Goal: Task Accomplishment & Management: Complete application form

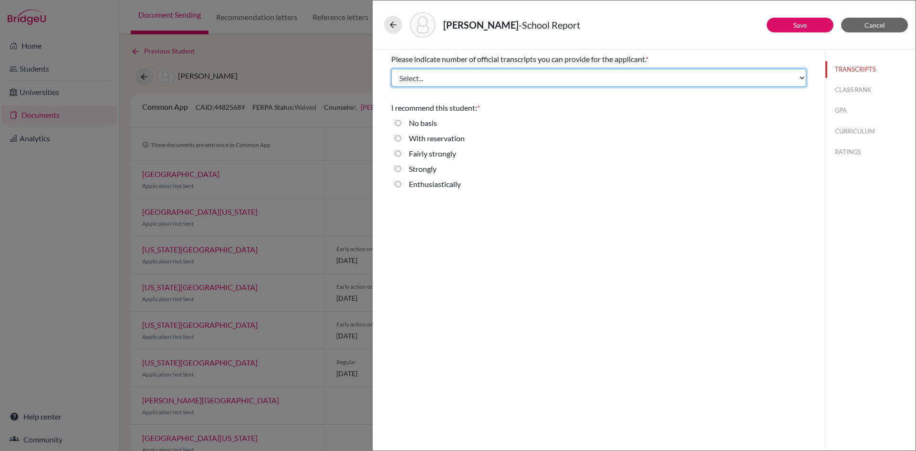
click at [501, 77] on select "Select... 1 2 3 4" at bounding box center [598, 78] width 415 height 18
select select "3"
click at [391, 69] on select "Select... 1 2 3 4" at bounding box center [598, 78] width 415 height 18
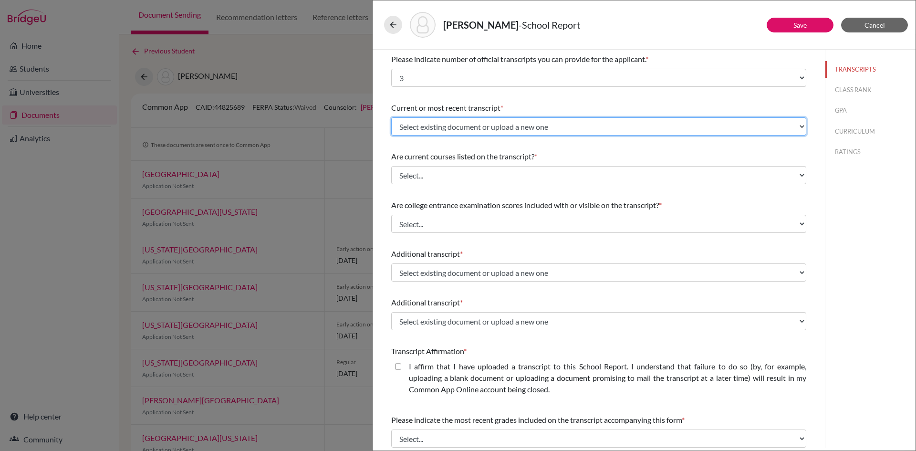
click at [478, 127] on select "Select existing document or upload a new one Transfer Transcript Mouttet Marc C…" at bounding box center [598, 126] width 415 height 18
select select "686912"
click at [391, 117] on select "Select existing document or upload a new one Transfer Transcript Mouttet Marc C…" at bounding box center [598, 126] width 415 height 18
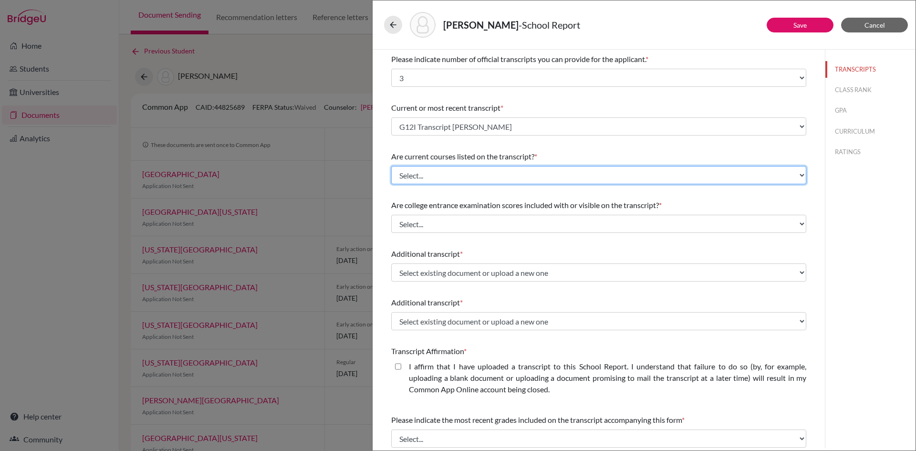
click at [456, 170] on select "Select... Yes No" at bounding box center [598, 175] width 415 height 18
select select "0"
click at [391, 166] on select "Select... Yes No" at bounding box center [598, 175] width 415 height 18
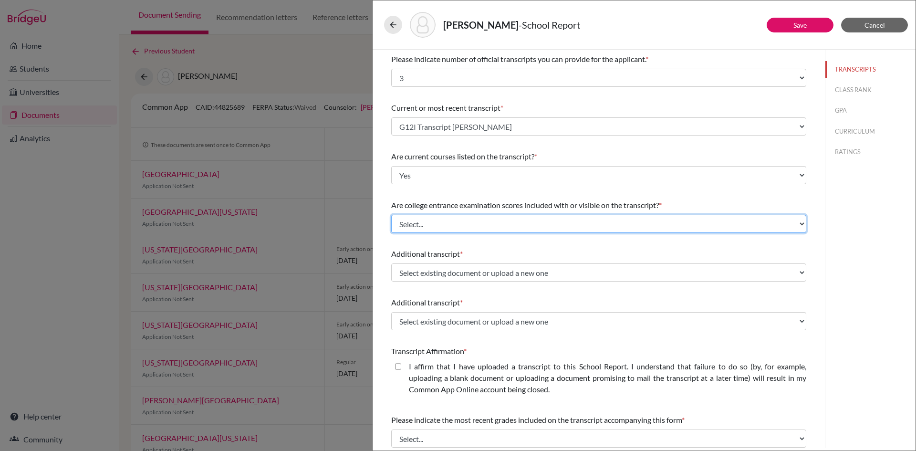
click at [446, 231] on select "Select... Yes No" at bounding box center [598, 224] width 415 height 18
select select "1"
click at [391, 215] on select "Select... Yes No" at bounding box center [598, 224] width 415 height 18
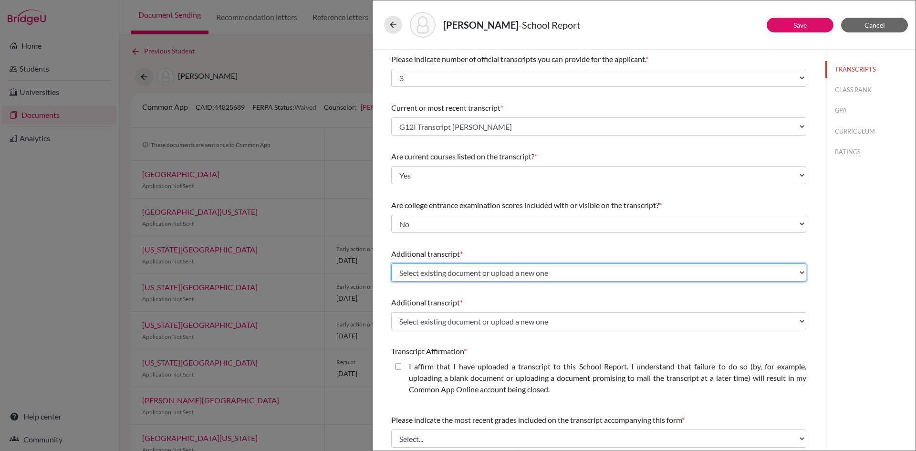
click at [436, 271] on select "Select existing document or upload a new one Transfer Transcript Mouttet Marc C…" at bounding box center [598, 272] width 415 height 18
select select "686913"
click at [391, 263] on select "Select existing document or upload a new one Transfer Transcript Mouttet Marc C…" at bounding box center [598, 272] width 415 height 18
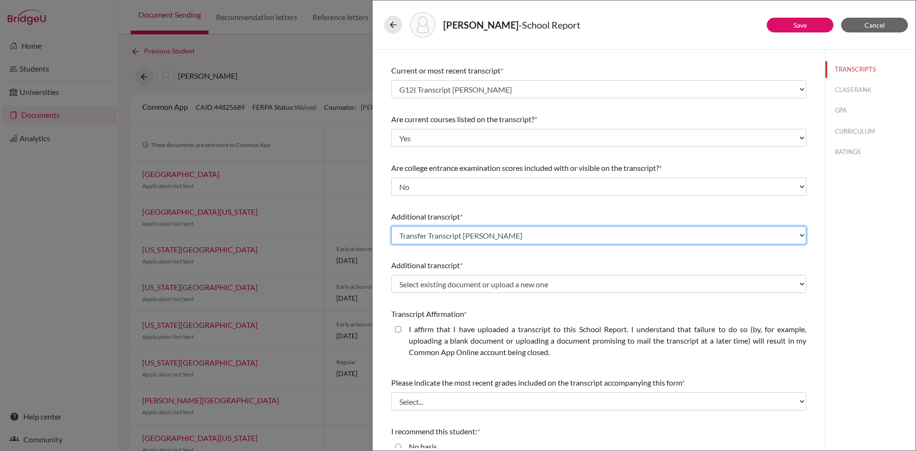
scroll to position [110, 0]
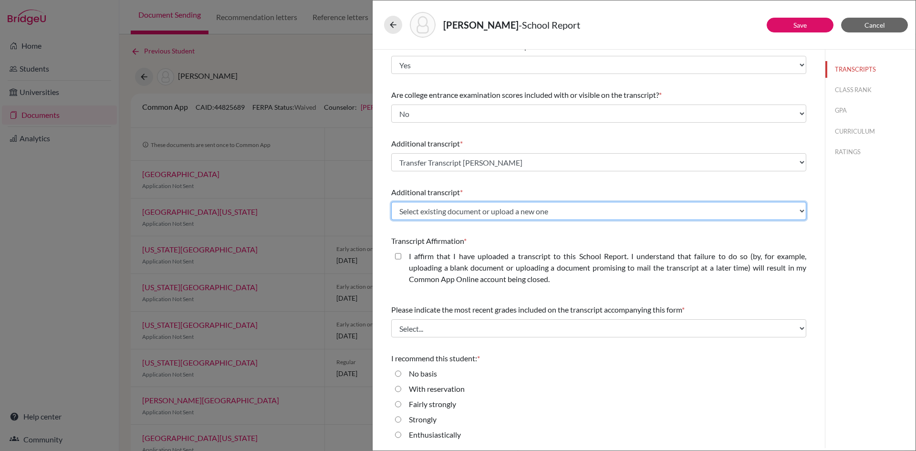
click at [478, 215] on select "Select existing document or upload a new one Transfer Transcript Mouttet Marc C…" at bounding box center [598, 211] width 415 height 18
select select "686917"
click at [391, 202] on select "Select existing document or upload a new one Transfer Transcript Mouttet Marc C…" at bounding box center [598, 211] width 415 height 18
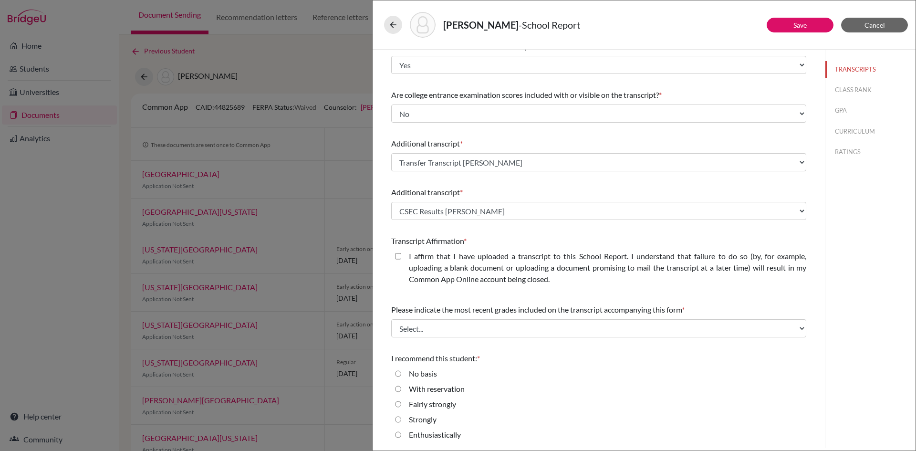
click at [400, 255] on closed\ "I affirm that I have uploaded a transcript to this School Report. I understand …" at bounding box center [398, 255] width 6 height 11
checkbox closed\ "true"
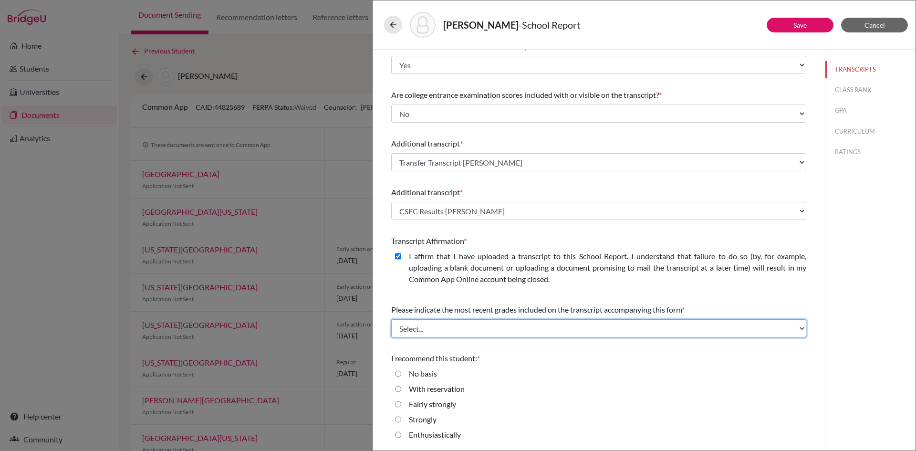
click at [424, 327] on select "Select... Final junior year grades 1st Quarter senior year grades 2nd Quarter/1…" at bounding box center [598, 328] width 415 height 18
select select "0"
click at [391, 319] on select "Select... Final junior year grades 1st Quarter senior year grades 2nd Quarter/1…" at bounding box center [598, 328] width 415 height 18
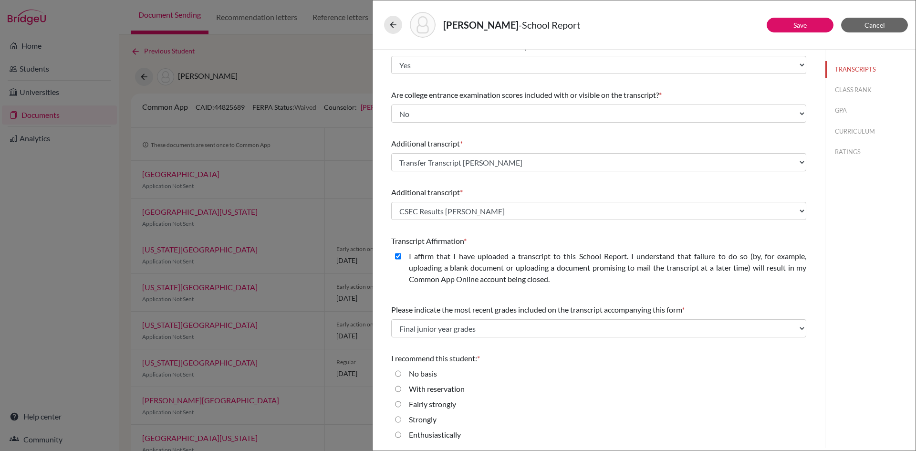
click at [399, 419] on input "Strongly" at bounding box center [398, 419] width 6 height 11
radio input "true"
click at [796, 28] on link "Save" at bounding box center [799, 25] width 13 height 8
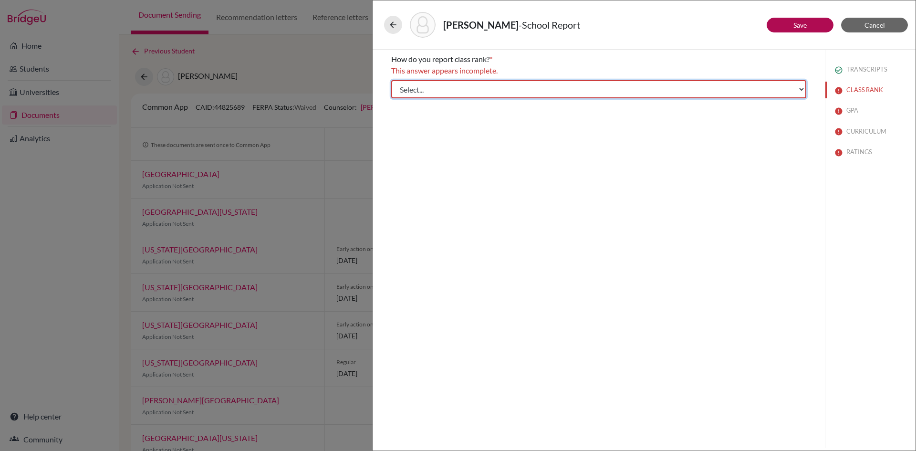
click at [527, 84] on select "Select... Exact Decile Quintile Quartile None" at bounding box center [598, 89] width 415 height 18
select select "5"
click at [391, 80] on select "Select... Exact Decile Quintile Quartile None" at bounding box center [598, 89] width 415 height 18
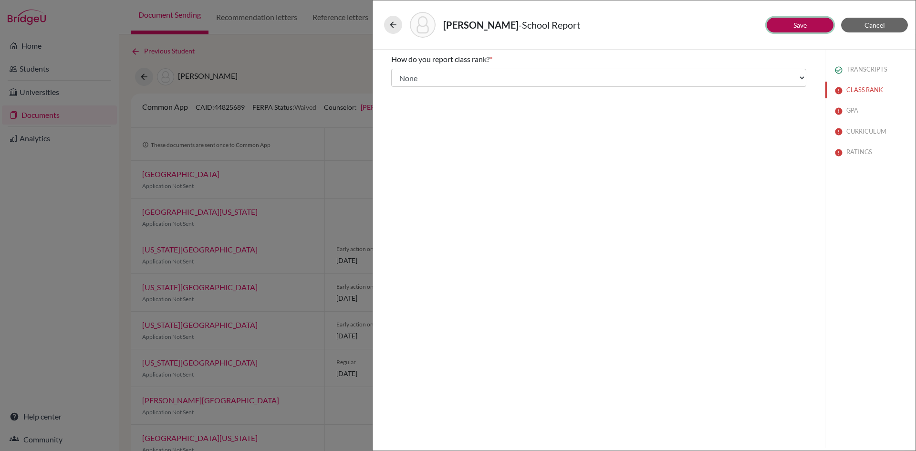
click at [802, 24] on link "Save" at bounding box center [799, 25] width 13 height 8
click at [396, 83] on input "Yes" at bounding box center [398, 85] width 6 height 11
radio input "true"
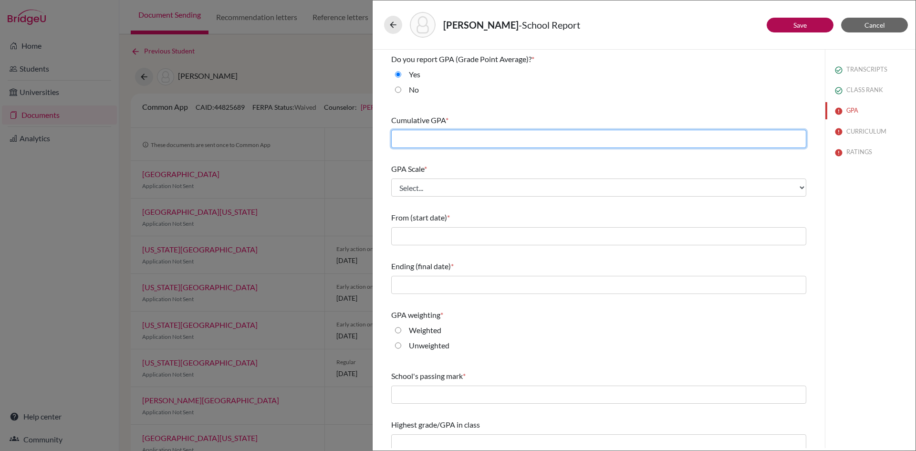
click at [414, 135] on input "text" at bounding box center [598, 139] width 415 height 18
type input "3.97"
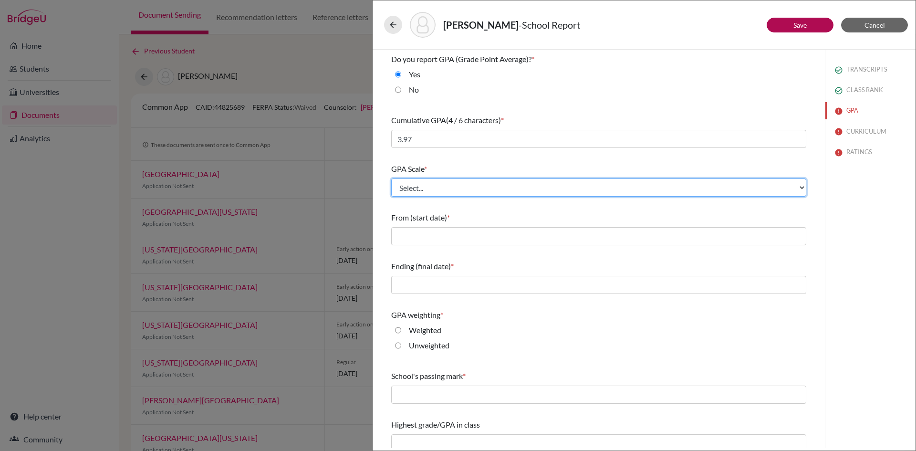
click at [436, 188] on select "Select... 4 5 6 7 8 9 10 11 12 13 14 15 16 17 18 19 20 100" at bounding box center [598, 187] width 415 height 18
select select "4"
click at [391, 178] on select "Select... 4 5 6 7 8 9 10 11 12 13 14 15 16 17 18 19 20 100" at bounding box center [598, 187] width 415 height 18
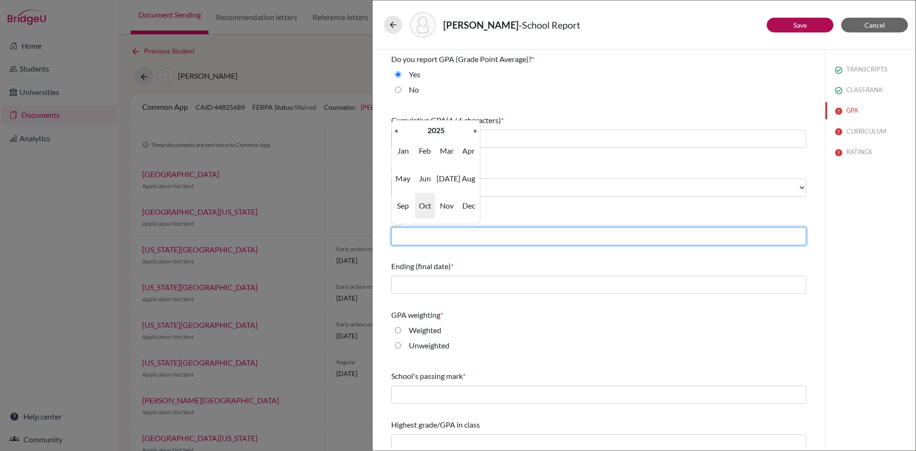
click at [425, 237] on input "text" at bounding box center [598, 236] width 415 height 18
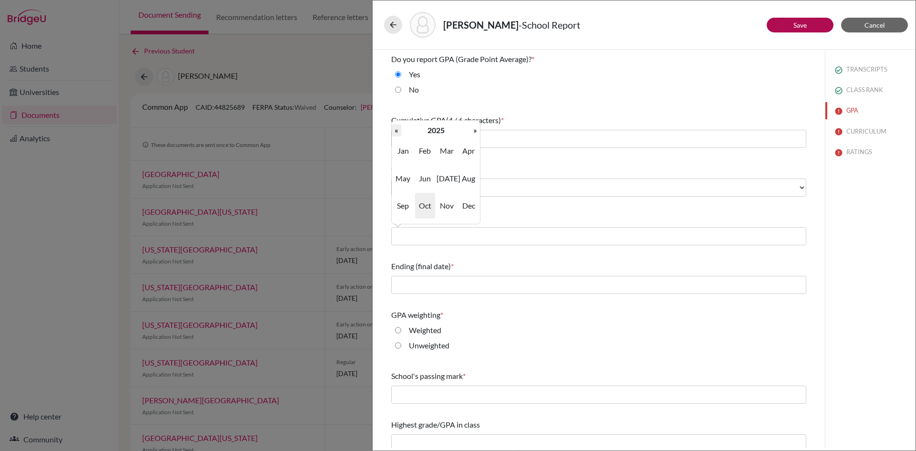
click at [398, 128] on th "«" at bounding box center [397, 130] width 10 height 12
click at [469, 177] on span "Aug" at bounding box center [469, 179] width 20 height 26
type input "08/2024"
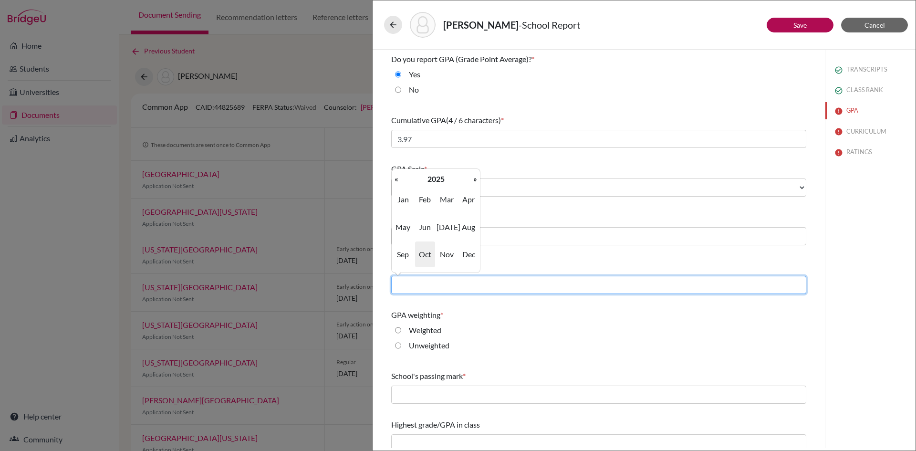
click at [441, 282] on input "text" at bounding box center [598, 285] width 415 height 18
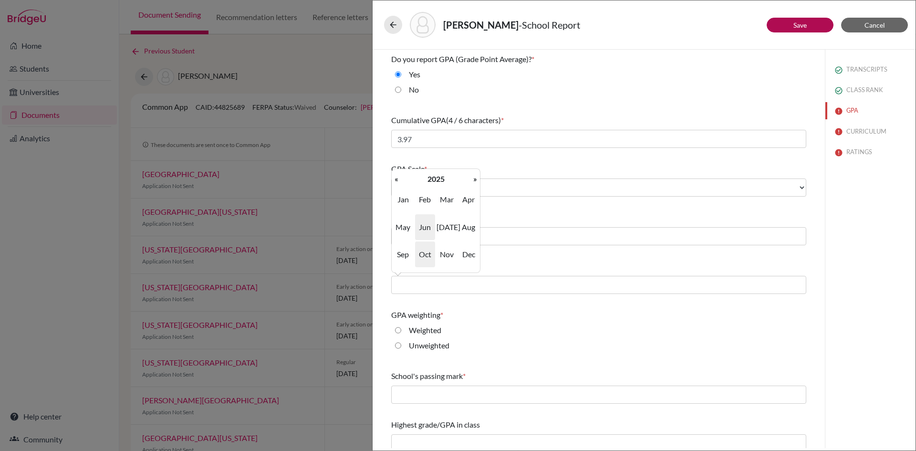
click at [428, 228] on span "Jun" at bounding box center [425, 227] width 20 height 26
type input "06/2025"
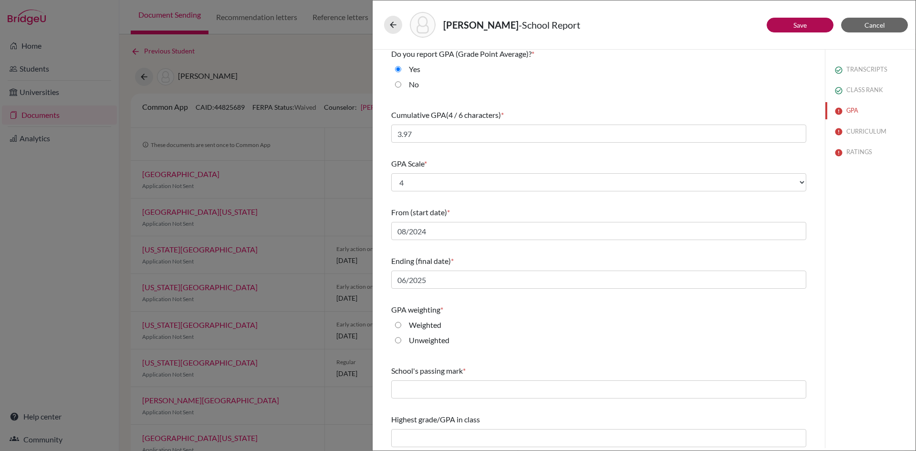
scroll to position [8, 0]
click at [399, 322] on input "Weighted" at bounding box center [398, 321] width 6 height 11
radio input "true"
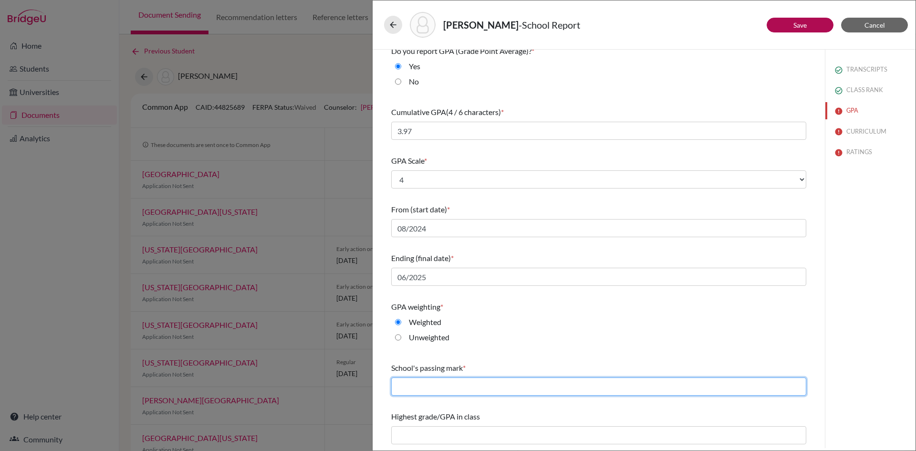
click at [424, 389] on input "text" at bounding box center [598, 386] width 415 height 18
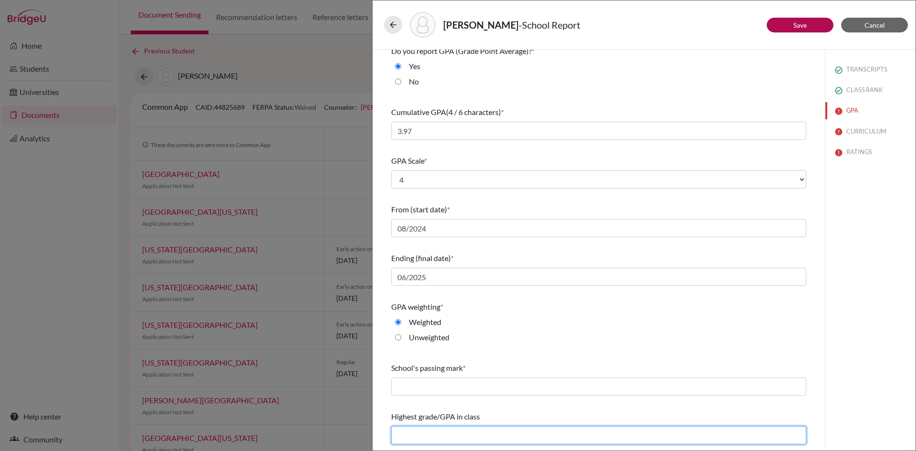
click at [443, 438] on input "text" at bounding box center [598, 435] width 415 height 18
type input "NA"
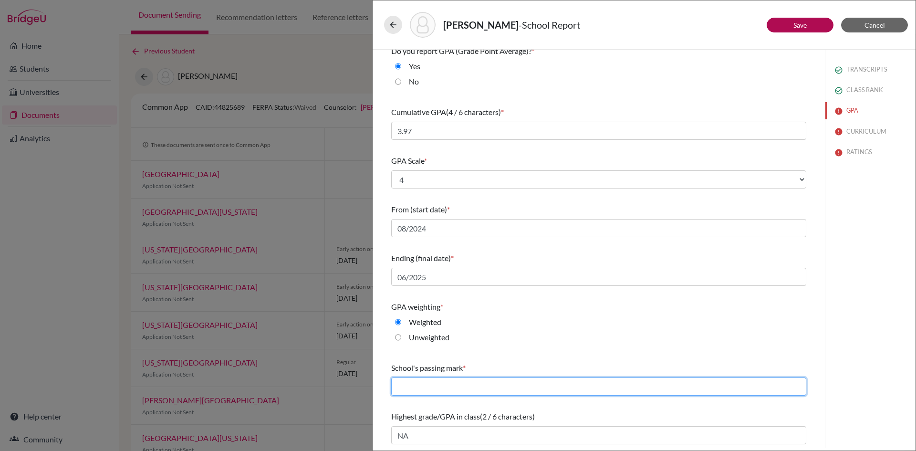
click at [454, 387] on input "text" at bounding box center [598, 386] width 415 height 18
type input "60"
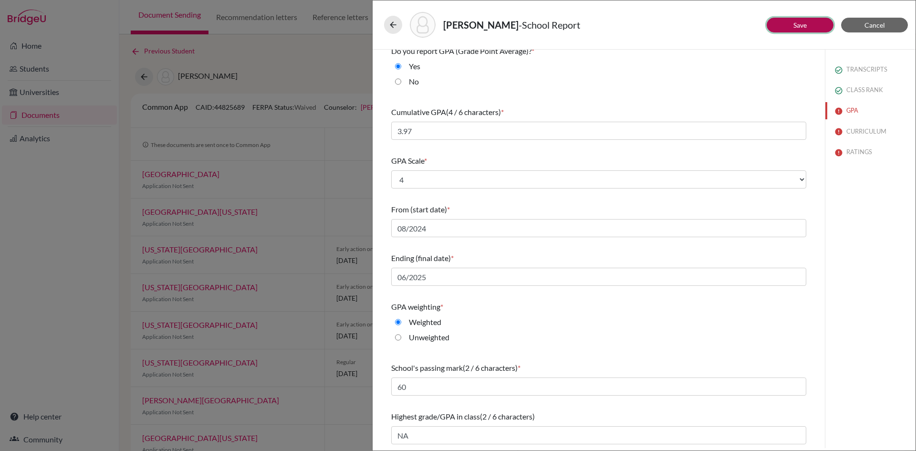
click at [804, 25] on link "Save" at bounding box center [799, 25] width 13 height 8
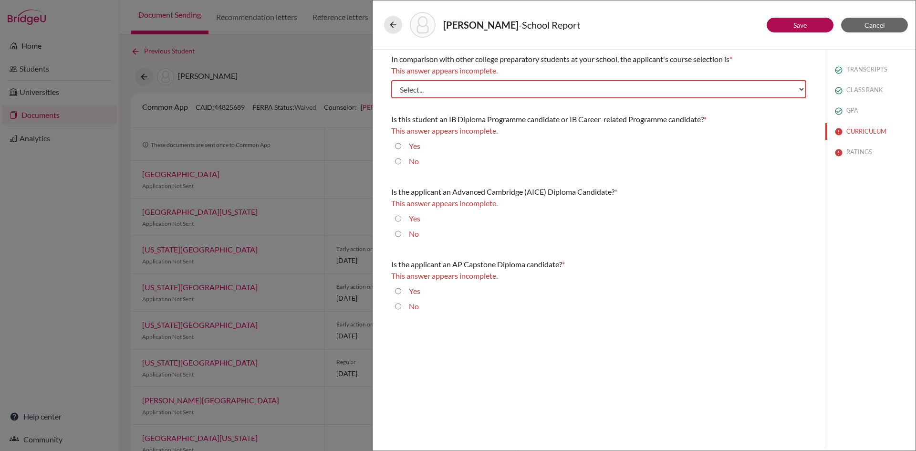
scroll to position [0, 0]
click at [443, 88] on select "Select... Less than demanding Average Demanding Very demanding Most demanding P…" at bounding box center [598, 89] width 415 height 18
select select "2"
click at [391, 80] on select "Select... Less than demanding Average Demanding Very demanding Most demanding P…" at bounding box center [598, 89] width 415 height 18
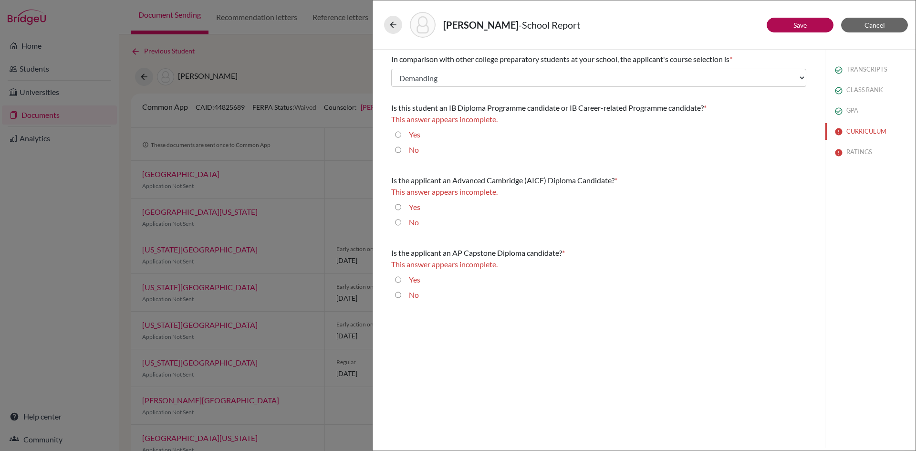
click at [397, 147] on input "No" at bounding box center [398, 149] width 6 height 11
radio input "true"
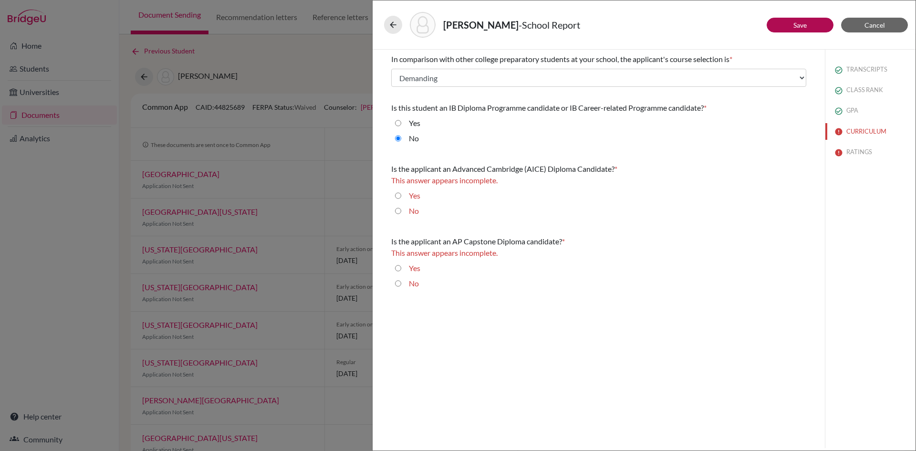
click at [397, 213] on input "No" at bounding box center [398, 210] width 6 height 11
radio input "true"
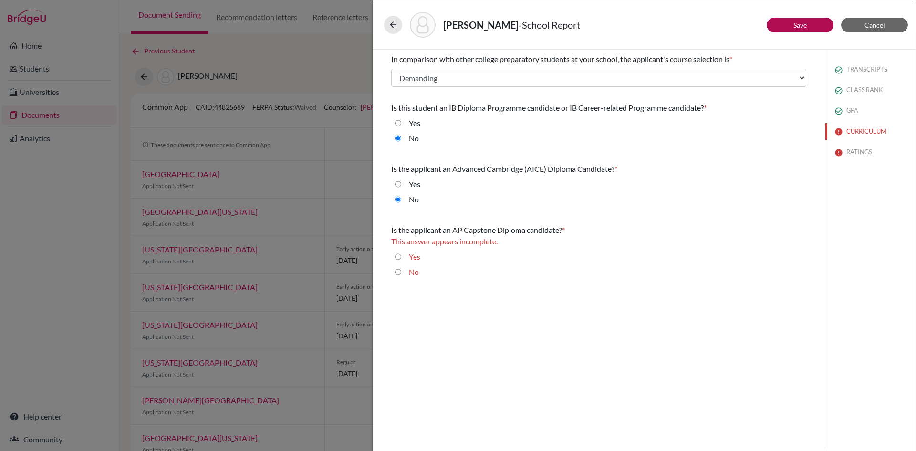
click at [398, 273] on input "No" at bounding box center [398, 271] width 6 height 11
radio input "true"
click at [804, 24] on link "Save" at bounding box center [799, 25] width 13 height 8
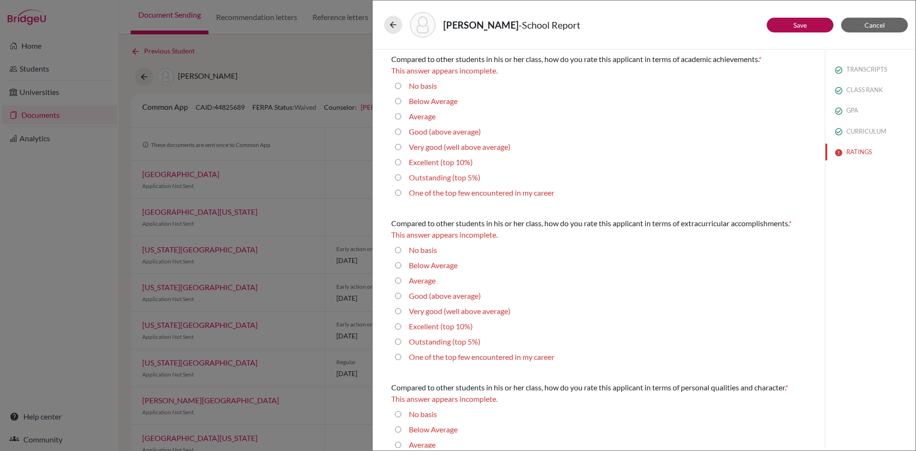
click at [397, 148] on average\) "Very good (well above average)" at bounding box center [398, 146] width 6 height 11
radio average\) "true"
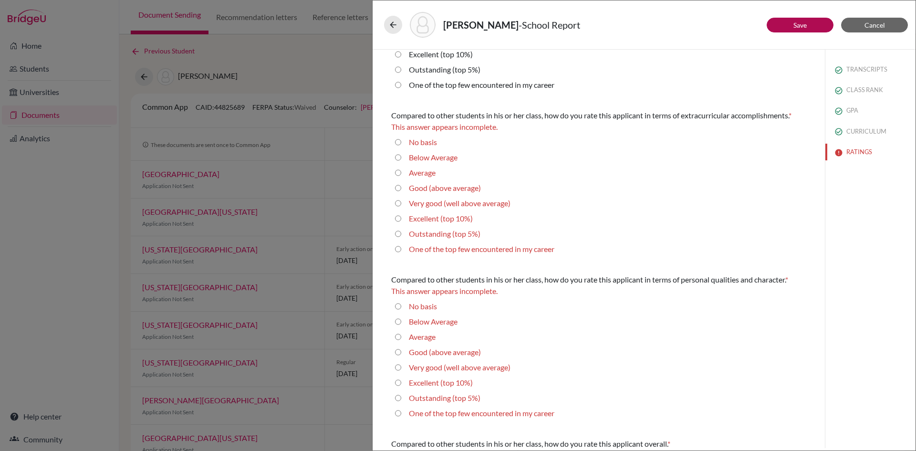
scroll to position [95, 0]
click at [397, 208] on average\) "Very good (well above average)" at bounding box center [398, 203] width 6 height 11
radio average\) "true"
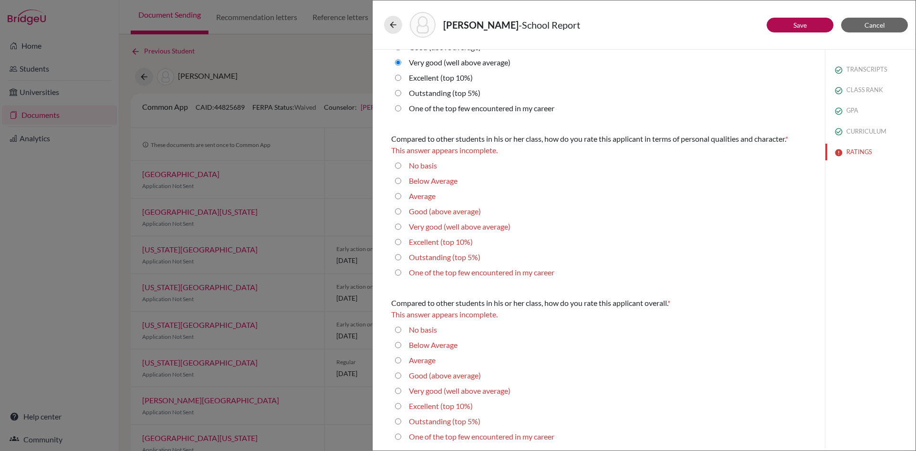
scroll to position [228, 0]
click at [397, 225] on average\) "Very good (well above average)" at bounding box center [398, 224] width 6 height 11
radio average\) "true"
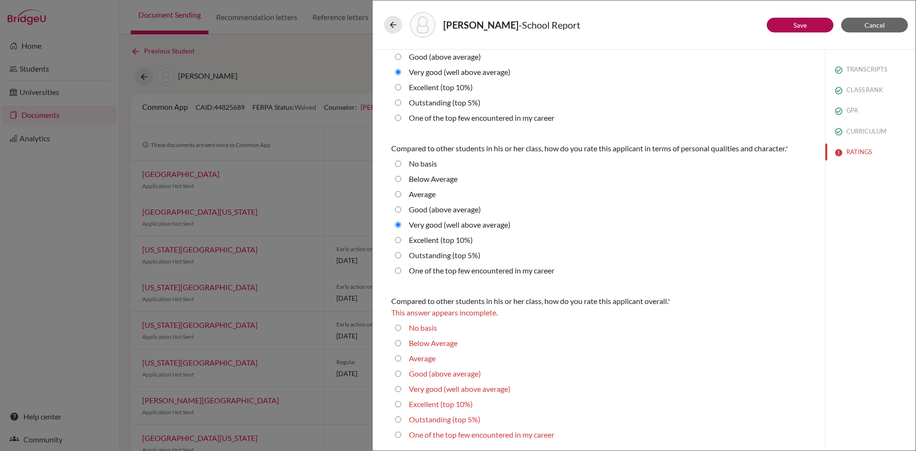
click at [394, 389] on div "Very good (well above average)" at bounding box center [598, 390] width 415 height 15
click at [398, 389] on average\) "Very good (well above average)" at bounding box center [398, 388] width 6 height 11
radio average\) "true"
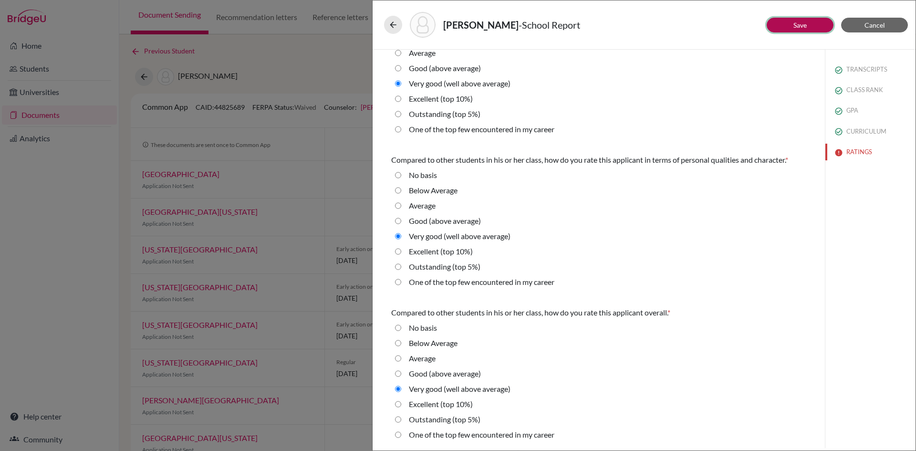
click at [807, 28] on button "Save" at bounding box center [800, 25] width 67 height 15
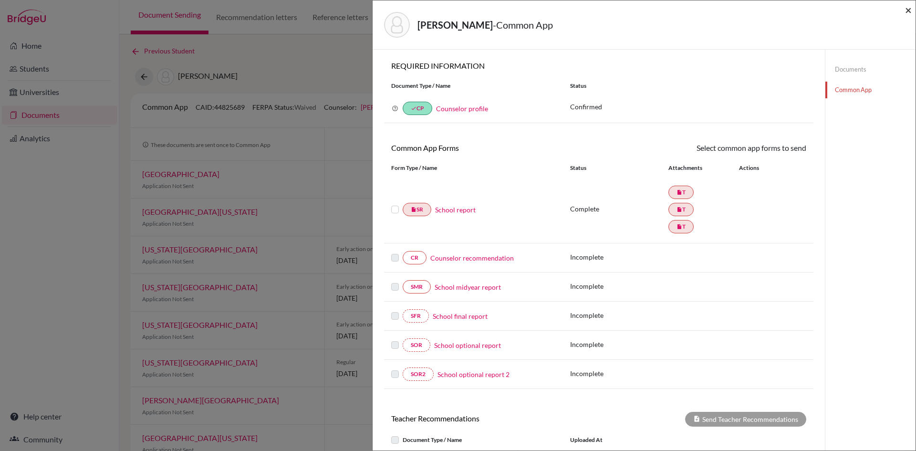
click at [910, 12] on span "×" at bounding box center [908, 10] width 7 height 14
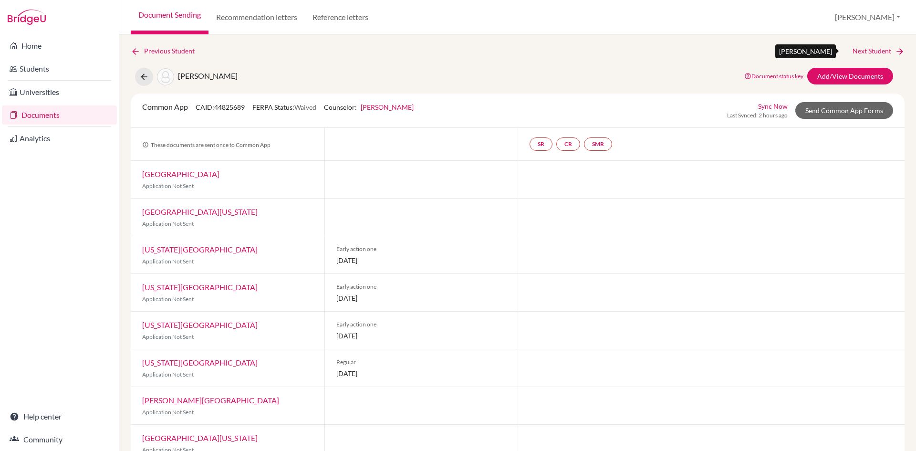
click at [859, 53] on link "Next Student" at bounding box center [879, 51] width 52 height 10
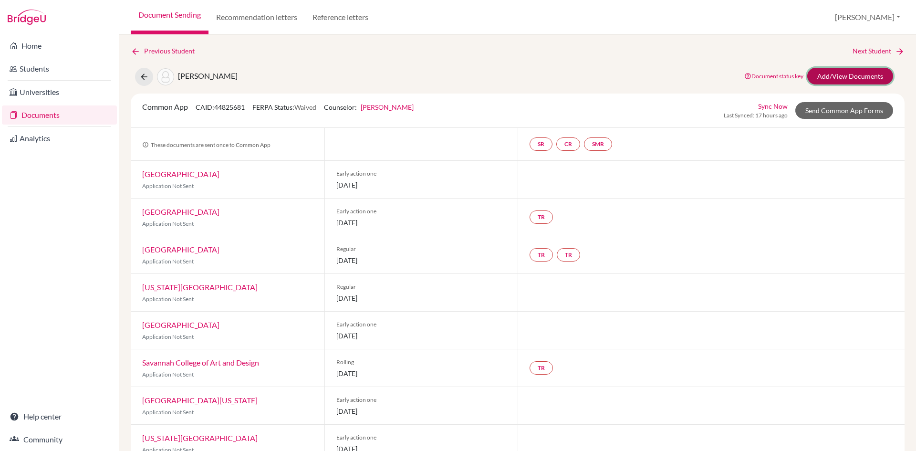
click at [827, 76] on link "Add/View Documents" at bounding box center [850, 76] width 86 height 17
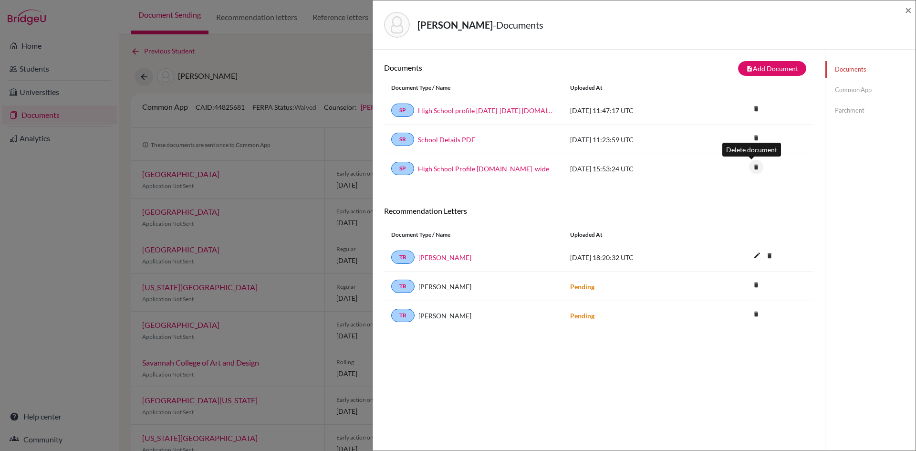
click at [750, 165] on icon "delete" at bounding box center [756, 167] width 14 height 14
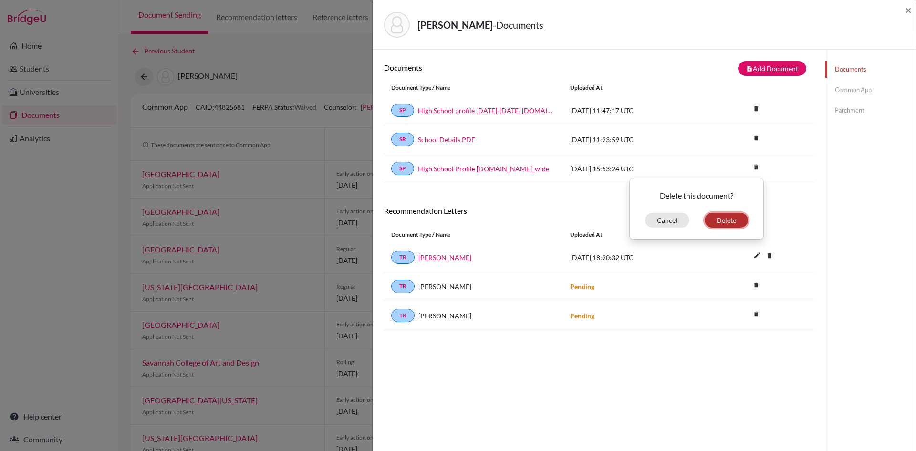
click at [715, 220] on button "Delete" at bounding box center [726, 220] width 43 height 15
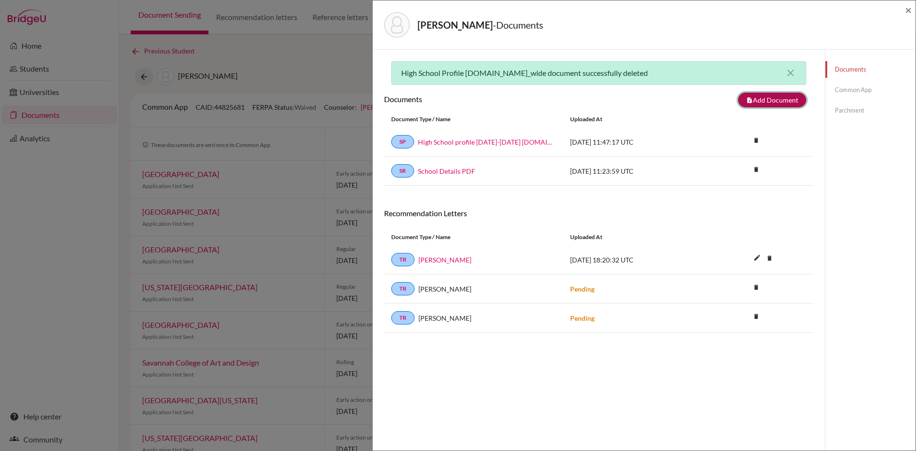
click at [767, 96] on button "note_add Add Document" at bounding box center [772, 100] width 68 height 15
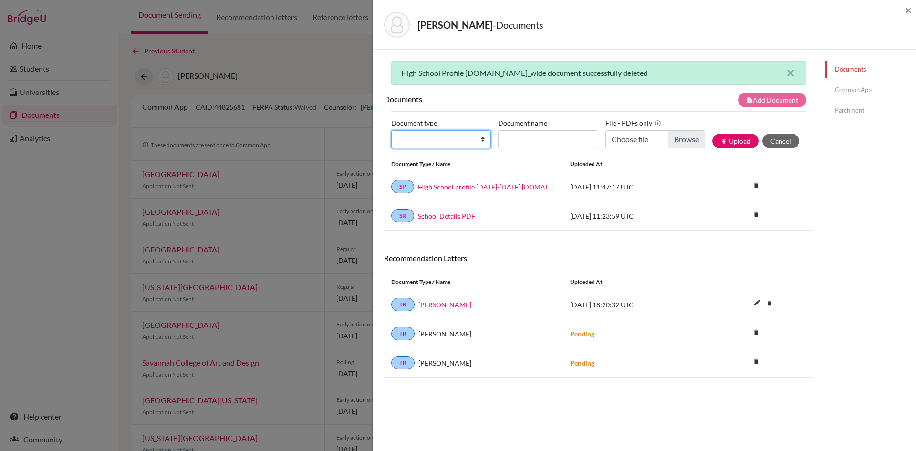
click at [478, 144] on select "Change explanation for Common App reports Counselor recommendation Internationa…" at bounding box center [441, 139] width 100 height 18
select select "2"
click at [391, 130] on select "Change explanation for Common App reports Counselor recommendation Internationa…" at bounding box center [441, 139] width 100 height 18
click at [527, 138] on input "Document name" at bounding box center [548, 139] width 100 height 18
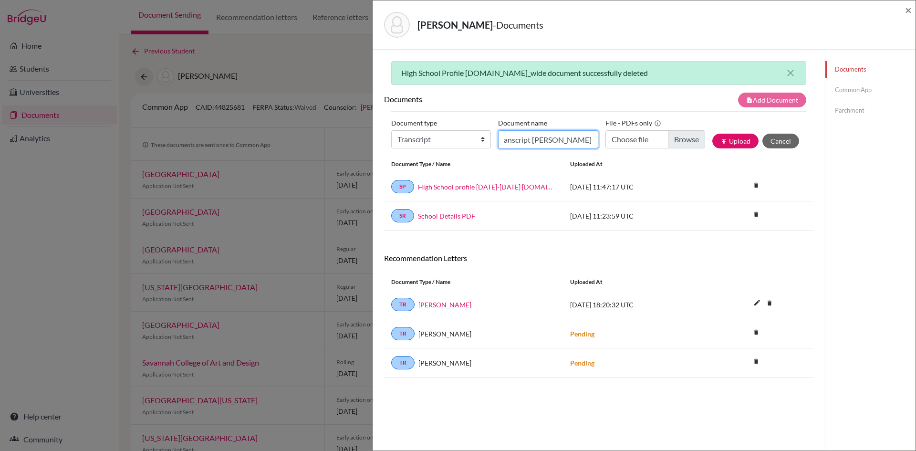
type input "G12I Transcript Peterson Hannah"
click at [684, 139] on input "Choose file" at bounding box center [655, 139] width 100 height 18
type input "C:\fakepath\Transcript Peterson Hannah G12I 101225.pdf"
click at [738, 139] on button "publish Upload" at bounding box center [735, 141] width 46 height 15
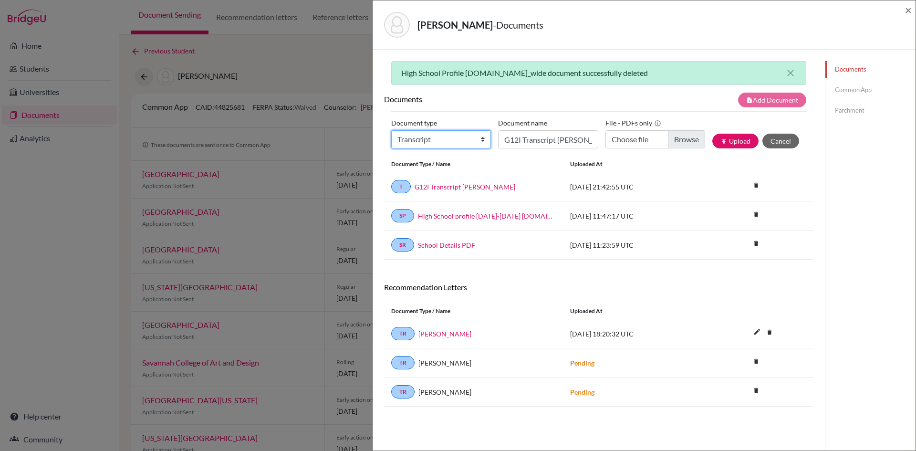
click at [474, 138] on select "Change explanation for Common App reports Counselor recommendation Internationa…" at bounding box center [441, 139] width 100 height 18
select select "2"
click at [391, 130] on select "Change explanation for Common App reports Counselor recommendation Internationa…" at bounding box center [441, 139] width 100 height 18
click at [532, 138] on input "G12I Transcript Peterson Hannah" at bounding box center [548, 139] width 100 height 18
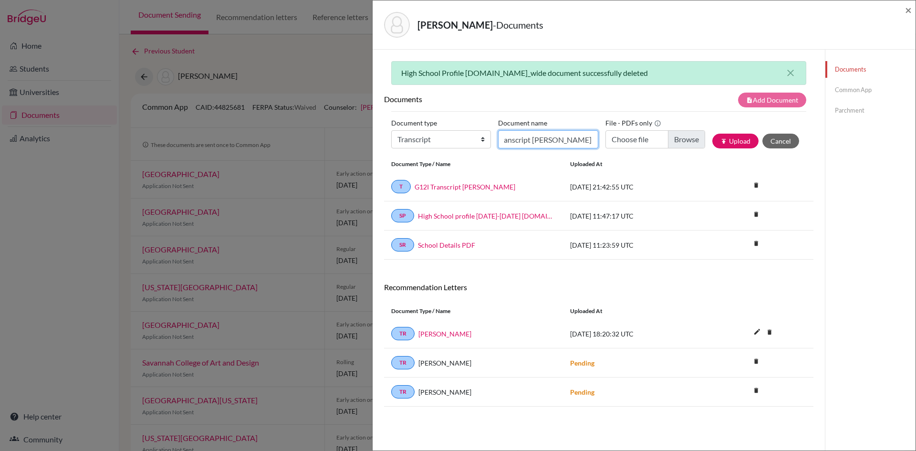
type input "Transfer Transcript Peterson Hannah"
click at [668, 138] on input "Choose file" at bounding box center [655, 139] width 100 height 18
type input "C:\fakepath\Transfer Transcript Peterson Hannah.pdf"
click at [740, 136] on button "publish Upload" at bounding box center [735, 141] width 46 height 15
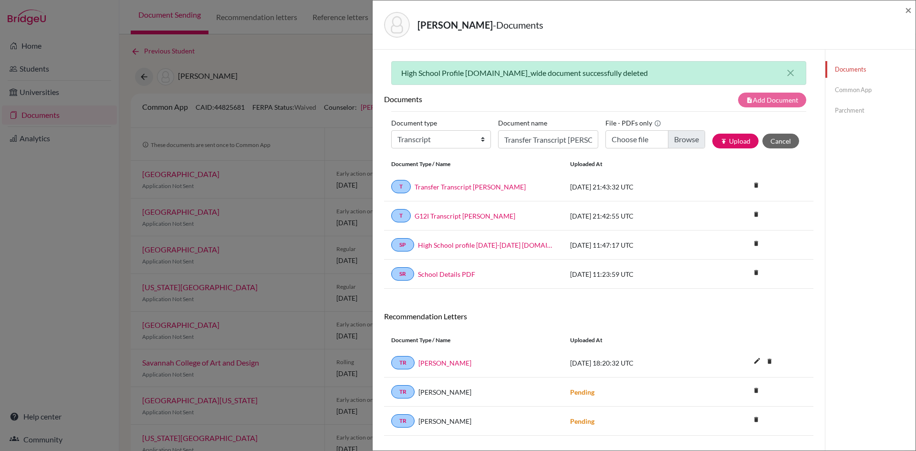
click at [840, 89] on link "Common App" at bounding box center [870, 90] width 90 height 17
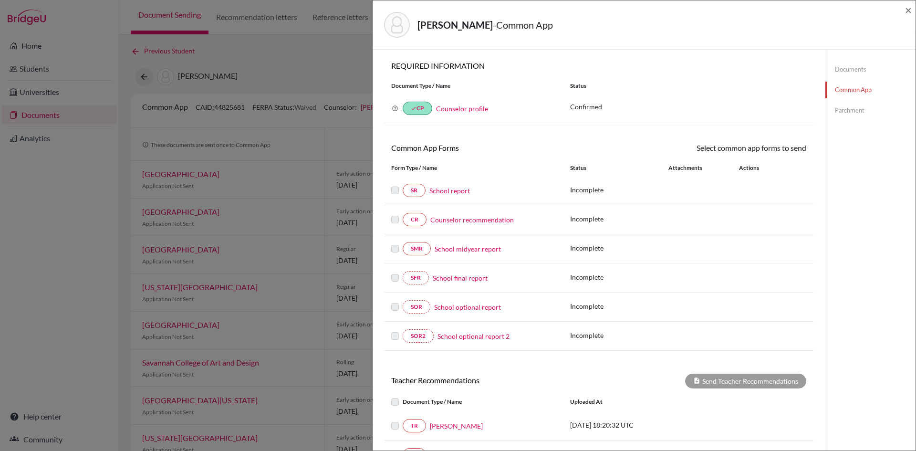
click at [445, 190] on link "School report" at bounding box center [449, 191] width 41 height 10
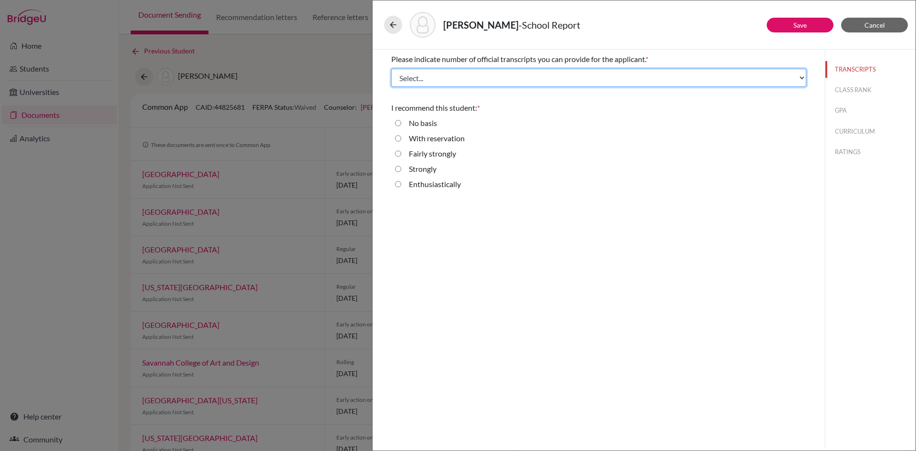
click at [654, 77] on select "Select... 1 2 3 4" at bounding box center [598, 78] width 415 height 18
select select "2"
click at [391, 69] on select "Select... 1 2 3 4" at bounding box center [598, 78] width 415 height 18
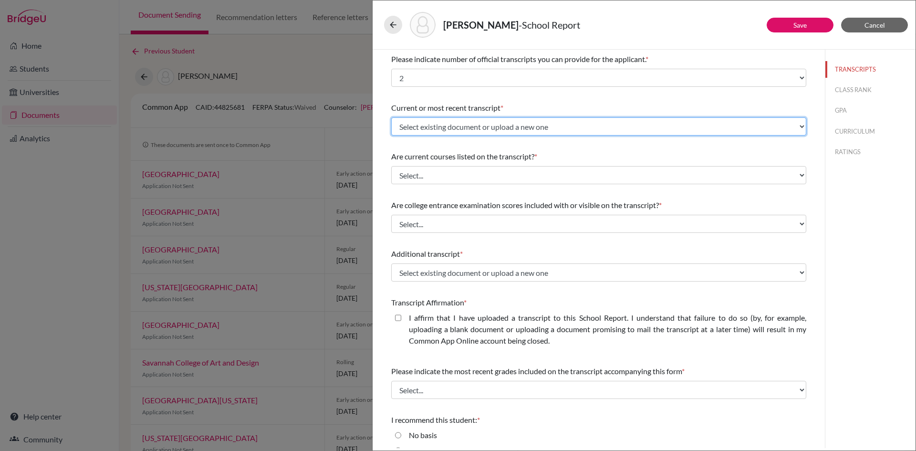
click at [633, 122] on select "Select existing document or upload a new one Transfer Transcript Peterson Hanna…" at bounding box center [598, 126] width 415 height 18
select select "686936"
click at [391, 117] on select "Select existing document or upload a new one Transfer Transcript Peterson Hanna…" at bounding box center [598, 126] width 415 height 18
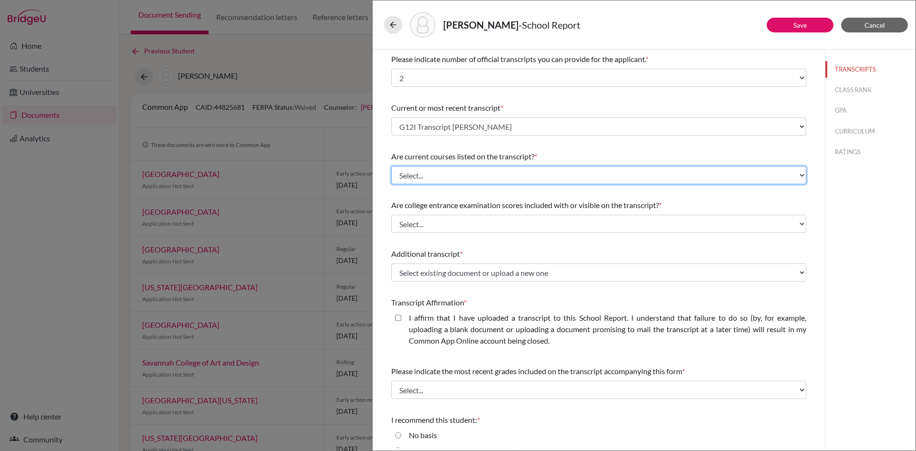
click at [528, 175] on select "Select... Yes No" at bounding box center [598, 175] width 415 height 18
select select "0"
click at [391, 166] on select "Select... Yes No" at bounding box center [598, 175] width 415 height 18
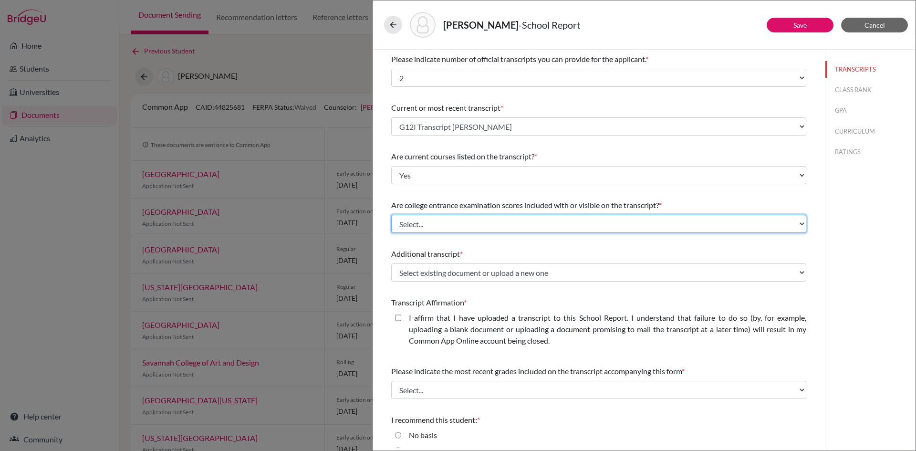
click at [512, 217] on select "Select... Yes No" at bounding box center [598, 224] width 415 height 18
select select "1"
click at [391, 215] on select "Select... Yes No" at bounding box center [598, 224] width 415 height 18
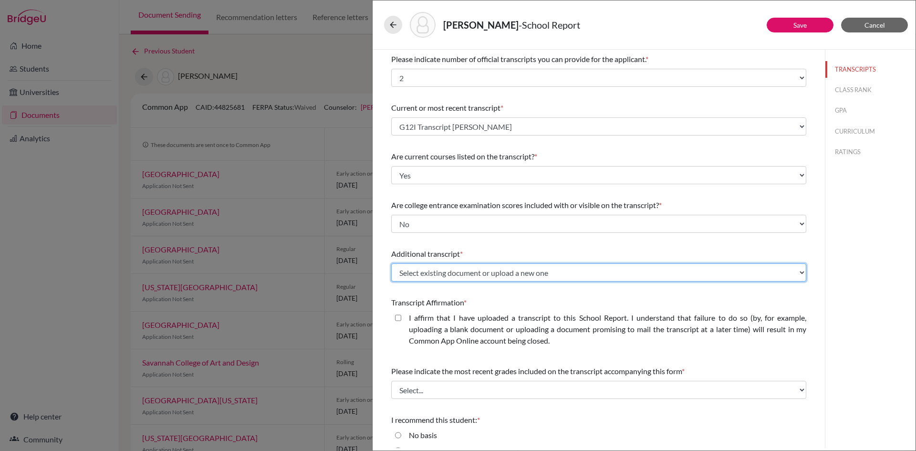
click at [496, 271] on select "Select existing document or upload a new one Transfer Transcript Peterson Hanna…" at bounding box center [598, 272] width 415 height 18
select select "686937"
click at [391, 263] on select "Select existing document or upload a new one Transfer Transcript Peterson Hanna…" at bounding box center [598, 272] width 415 height 18
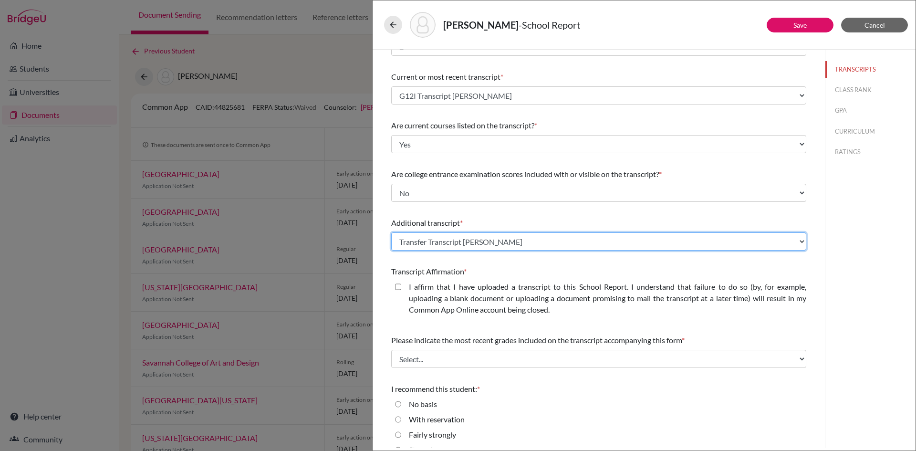
scroll to position [62, 0]
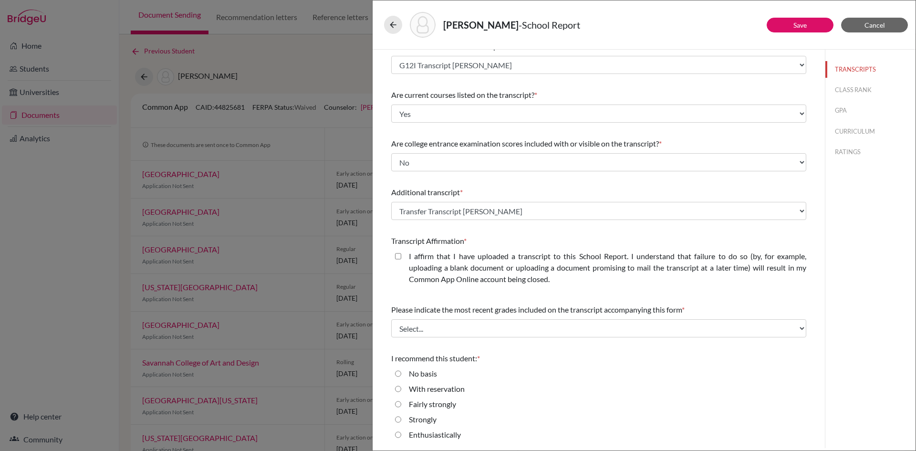
click at [396, 252] on closed\ "I affirm that I have uploaded a transcript to this School Report. I understand …" at bounding box center [398, 255] width 6 height 11
checkbox closed\ "true"
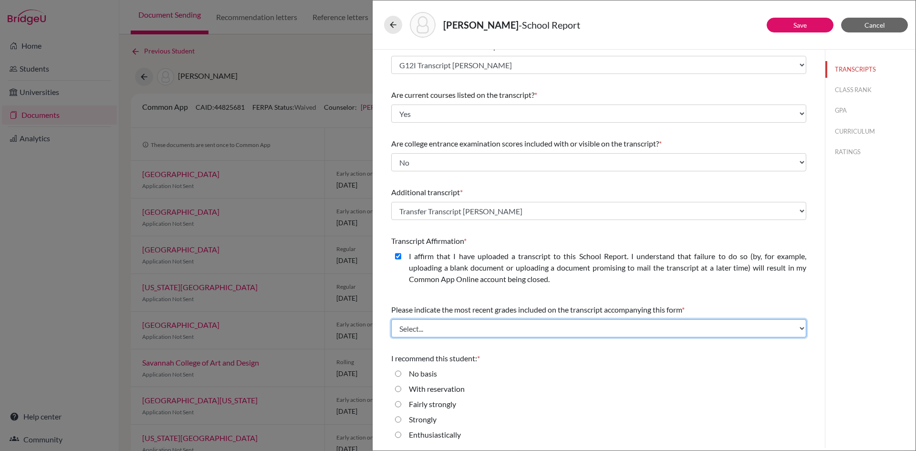
click at [492, 327] on select "Select... Final junior year grades 1st Quarter senior year grades 2nd Quarter/1…" at bounding box center [598, 328] width 415 height 18
select select "0"
click at [391, 319] on select "Select... Final junior year grades 1st Quarter senior year grades 2nd Quarter/1…" at bounding box center [598, 328] width 415 height 18
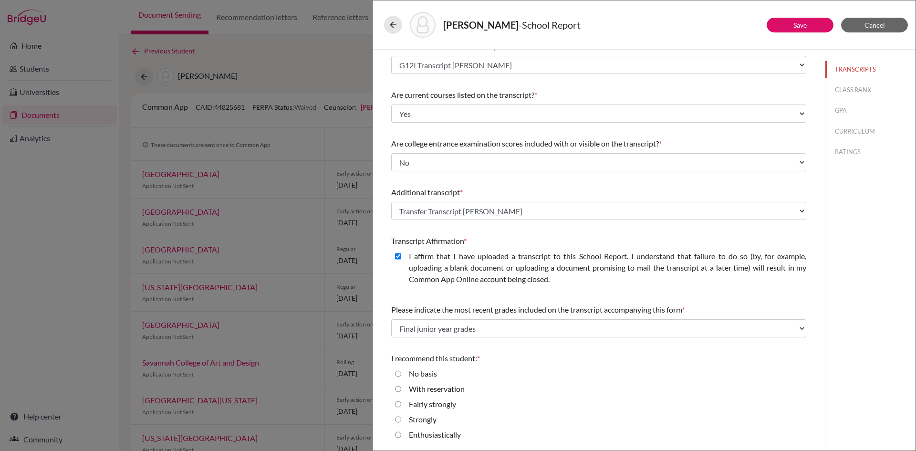
click at [398, 434] on input "Enthusiastically" at bounding box center [398, 434] width 6 height 11
radio input "true"
click at [800, 27] on link "Save" at bounding box center [799, 25] width 13 height 8
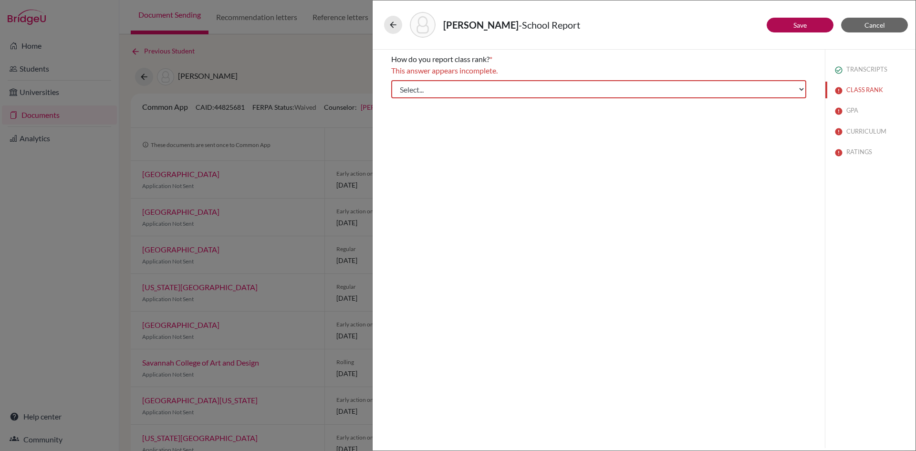
scroll to position [0, 0]
click at [746, 91] on select "Select... Exact Decile Quintile Quartile None" at bounding box center [598, 89] width 415 height 18
select select "5"
click at [391, 80] on select "Select... Exact Decile Quintile Quartile None" at bounding box center [598, 89] width 415 height 18
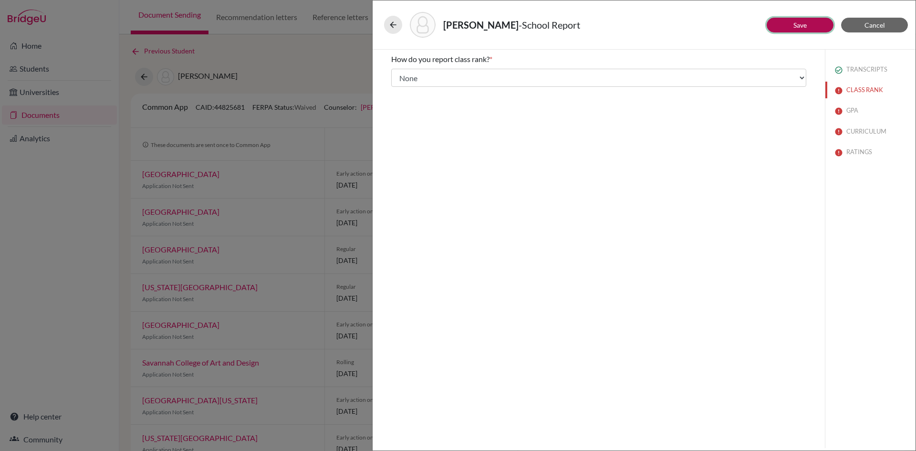
click at [810, 24] on button "Save" at bounding box center [800, 25] width 67 height 15
click at [400, 85] on input "Yes" at bounding box center [398, 85] width 6 height 11
radio input "true"
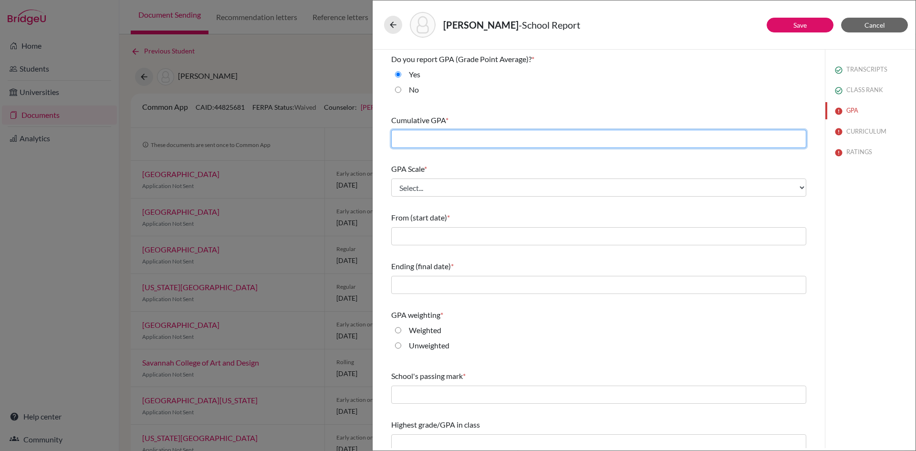
click at [464, 132] on input "text" at bounding box center [598, 139] width 415 height 18
type input "4.04"
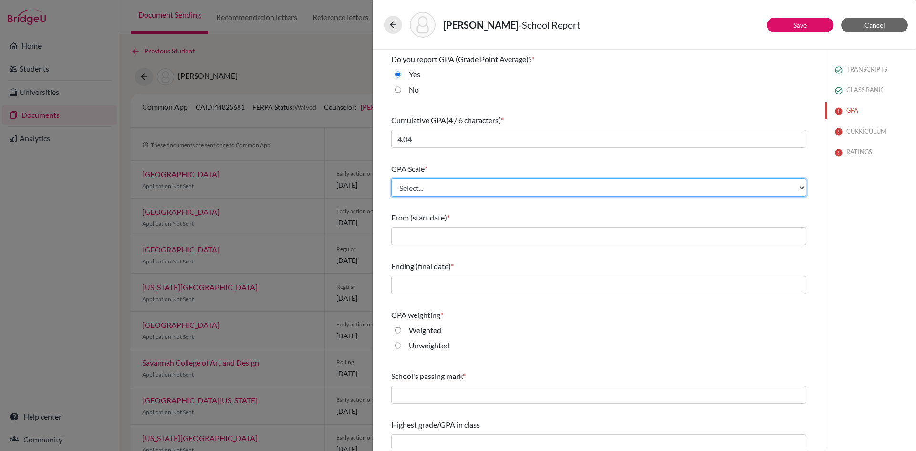
click at [468, 185] on select "Select... 4 5 6 7 8 9 10 11 12 13 14 15 16 17 18 19 20 100" at bounding box center [598, 187] width 415 height 18
select select "4"
click at [391, 178] on select "Select... 4 5 6 7 8 9 10 11 12 13 14 15 16 17 18 19 20 100" at bounding box center [598, 187] width 415 height 18
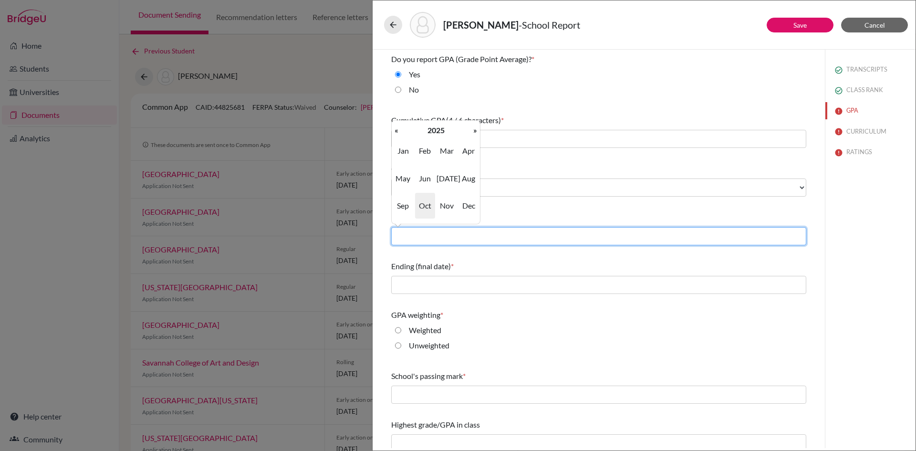
click at [456, 228] on input "text" at bounding box center [598, 236] width 415 height 18
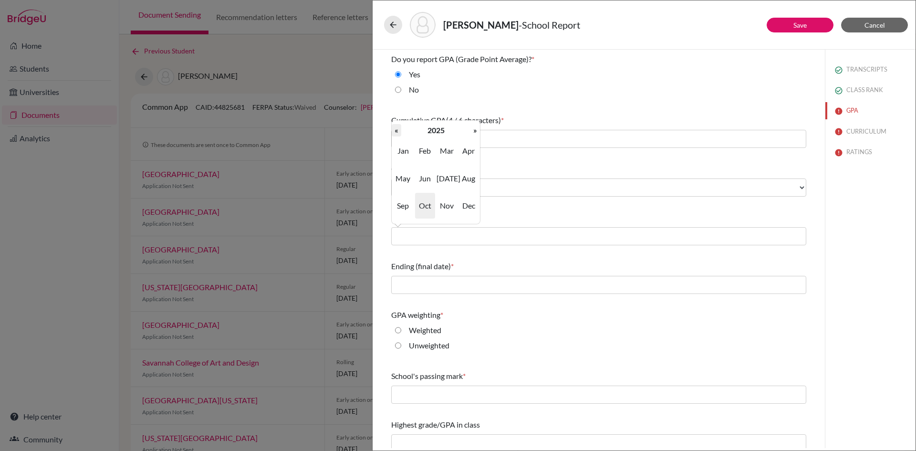
click at [397, 129] on th "«" at bounding box center [397, 130] width 10 height 12
click at [465, 177] on span "Aug" at bounding box center [469, 179] width 20 height 26
type input "08/2023"
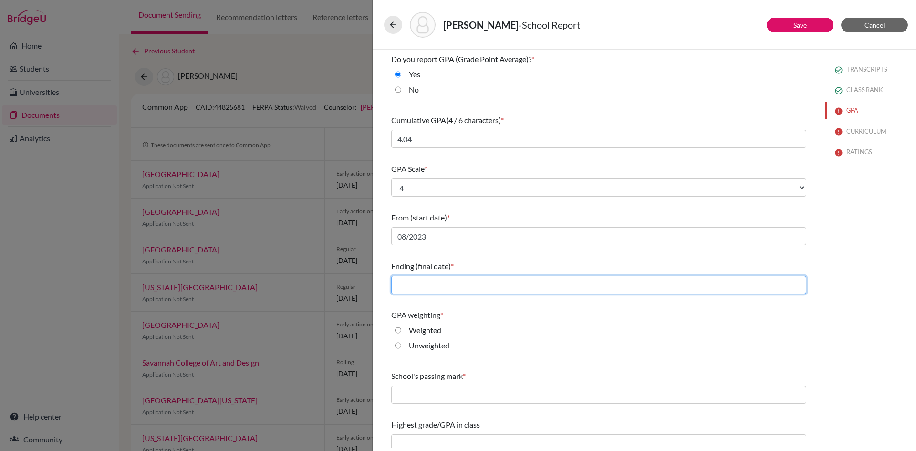
click at [460, 285] on input "text" at bounding box center [598, 285] width 415 height 18
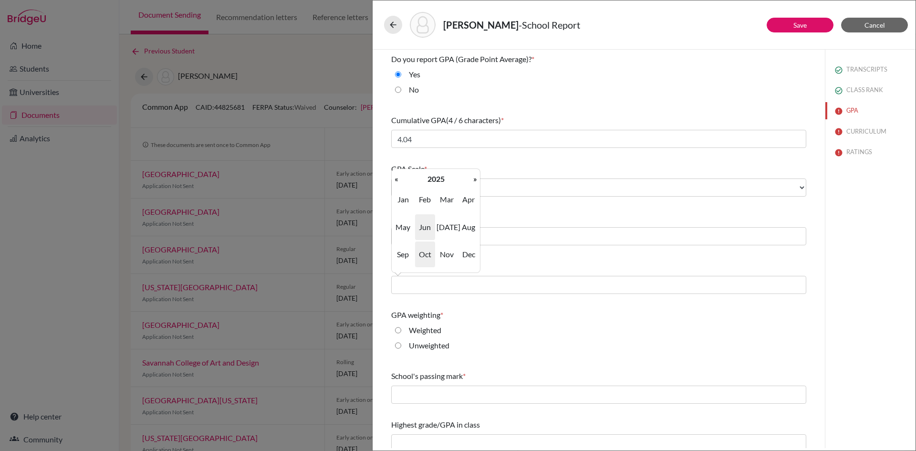
click at [425, 225] on span "Jun" at bounding box center [425, 227] width 20 height 26
type input "06/2025"
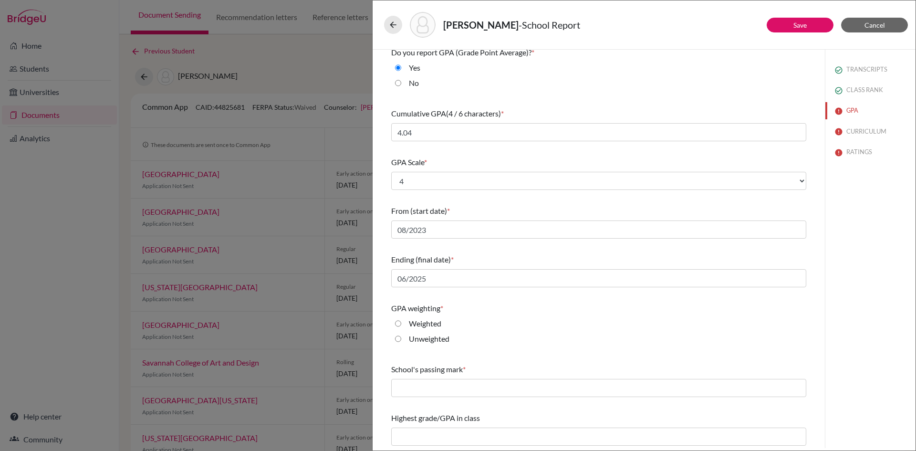
scroll to position [8, 0]
click at [398, 321] on input "Weighted" at bounding box center [398, 321] width 6 height 11
radio input "true"
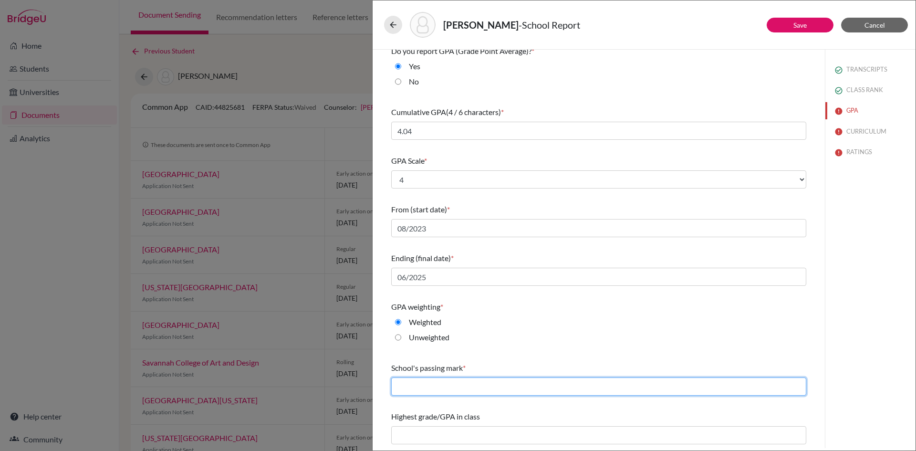
click at [418, 388] on input "text" at bounding box center [598, 386] width 415 height 18
type input "60"
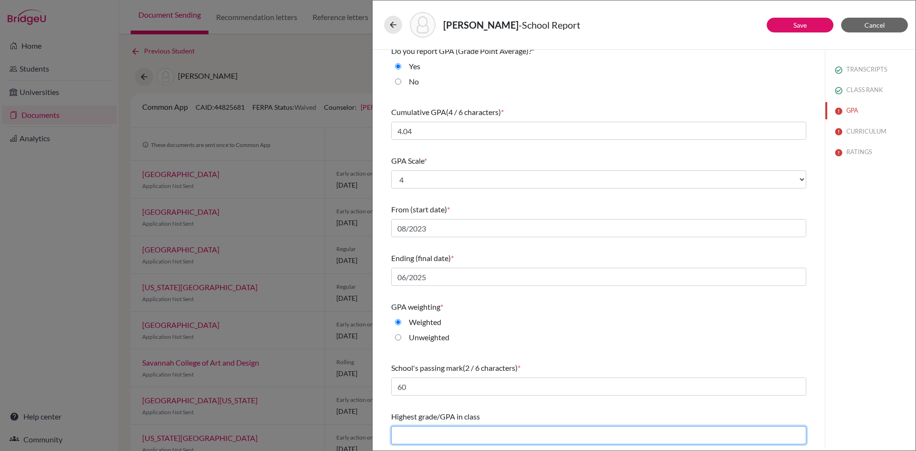
click at [446, 435] on input "text" at bounding box center [598, 435] width 415 height 18
type input "NA"
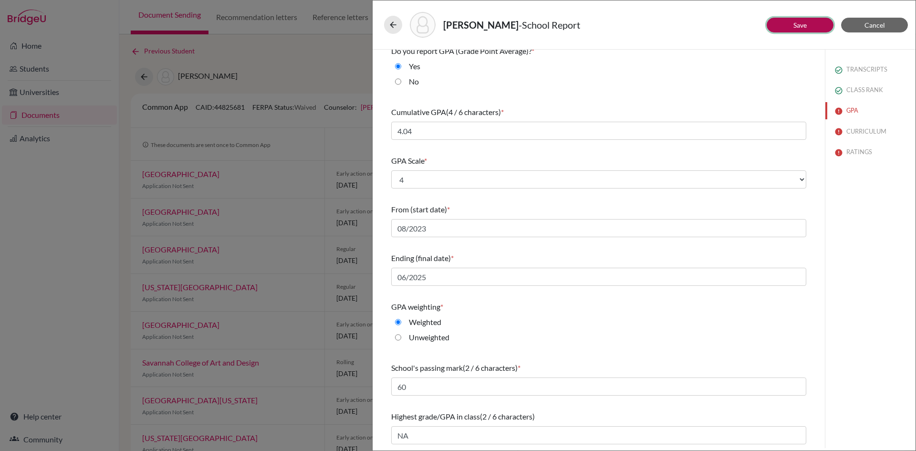
click at [798, 25] on link "Save" at bounding box center [799, 25] width 13 height 8
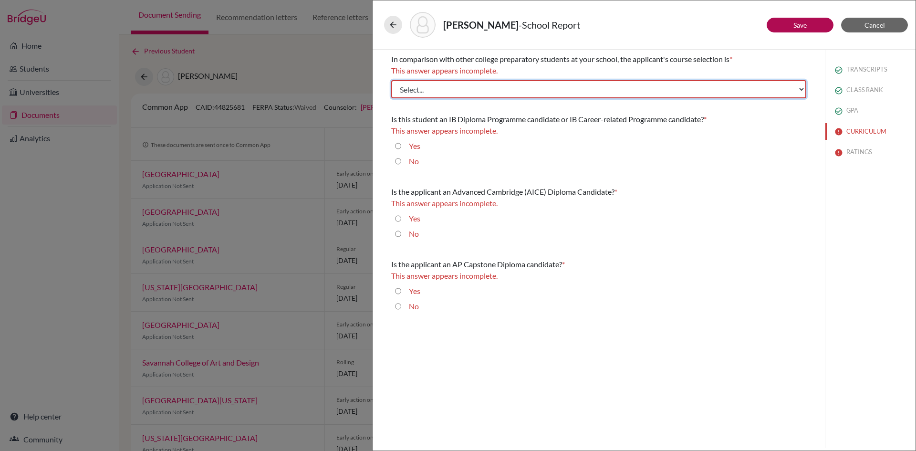
click at [475, 83] on select "Select... Less than demanding Average Demanding Very demanding Most demanding P…" at bounding box center [598, 89] width 415 height 18
select select "3"
click at [391, 80] on select "Select... Less than demanding Average Demanding Very demanding Most demanding P…" at bounding box center [598, 89] width 415 height 18
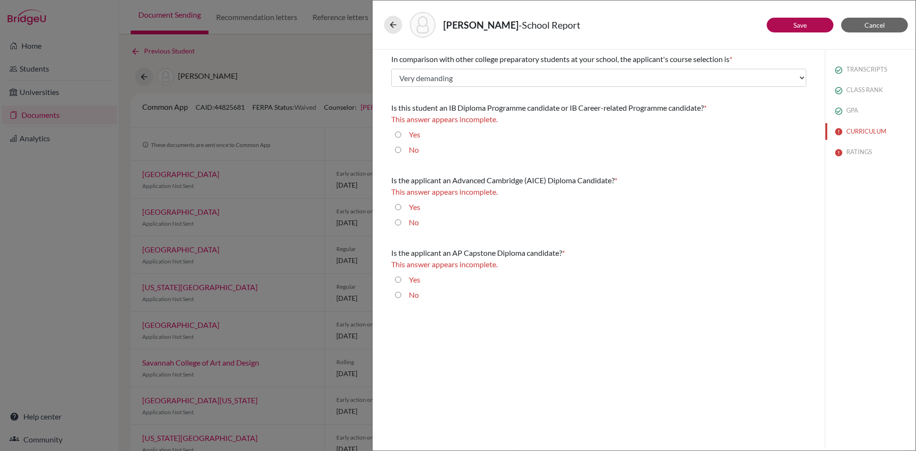
click at [397, 147] on input "No" at bounding box center [398, 149] width 6 height 11
radio input "true"
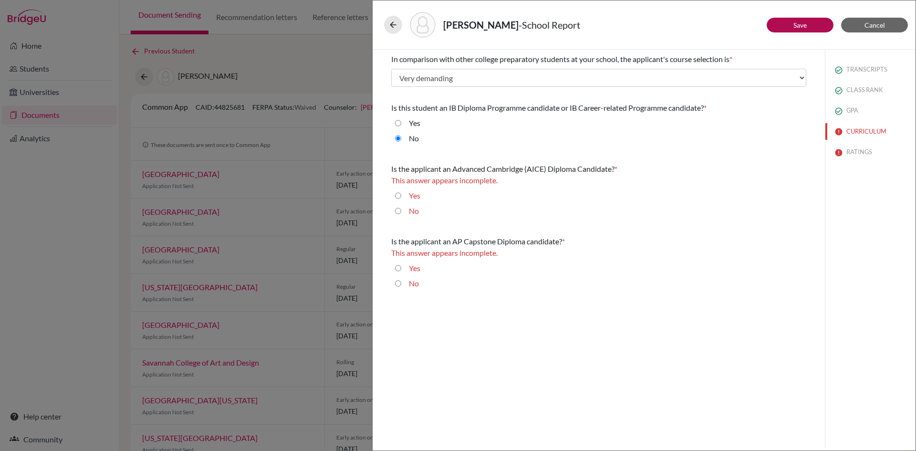
click at [398, 209] on input "No" at bounding box center [398, 210] width 6 height 11
radio input "true"
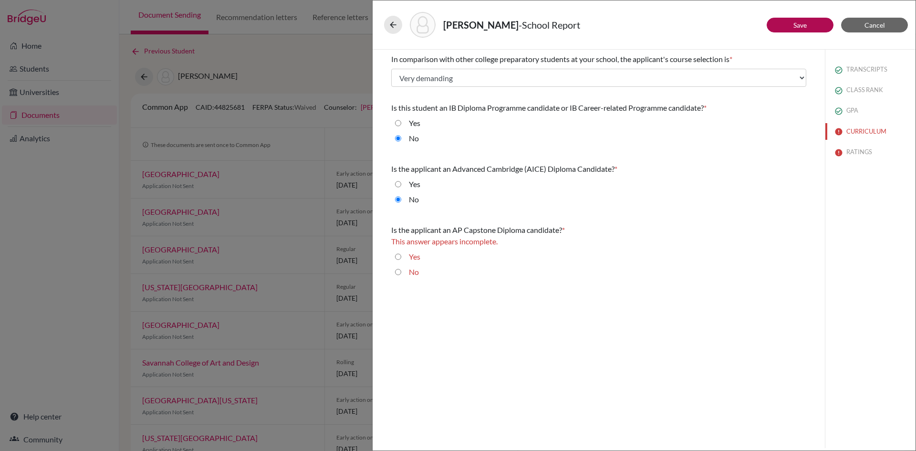
click at [394, 269] on div "No" at bounding box center [598, 273] width 415 height 15
click at [398, 271] on input "No" at bounding box center [398, 271] width 6 height 11
radio input "true"
click at [809, 24] on button "Save" at bounding box center [800, 25] width 67 height 15
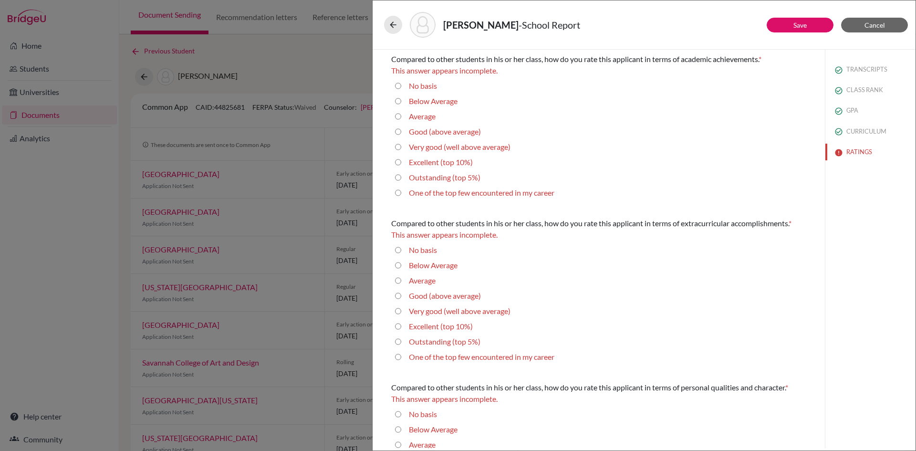
click at [398, 162] on 10\%\) "Excellent (top 10%)" at bounding box center [398, 161] width 6 height 11
radio 10\%\) "true"
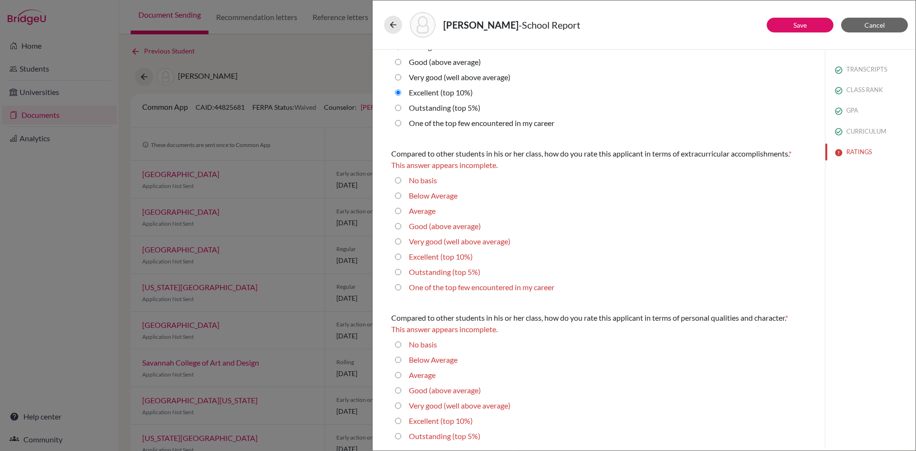
scroll to position [48, 0]
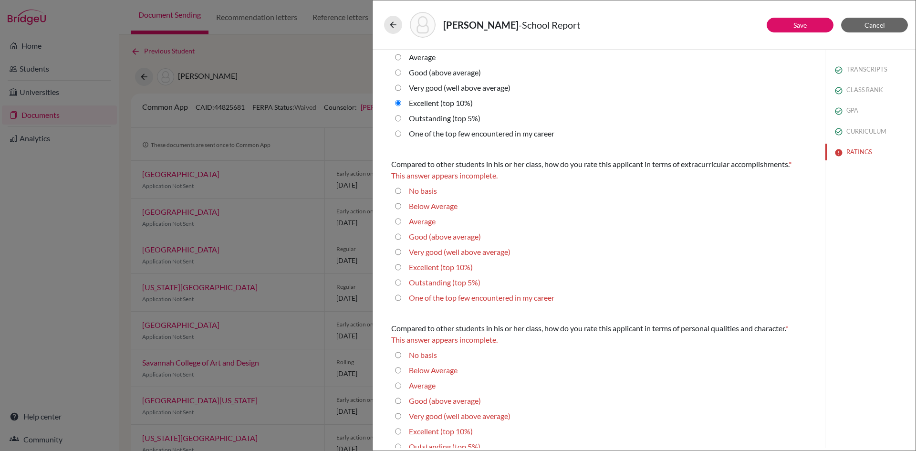
click at [397, 269] on 10\%\) "Excellent (top 10%)" at bounding box center [398, 266] width 6 height 11
radio 10\%\) "true"
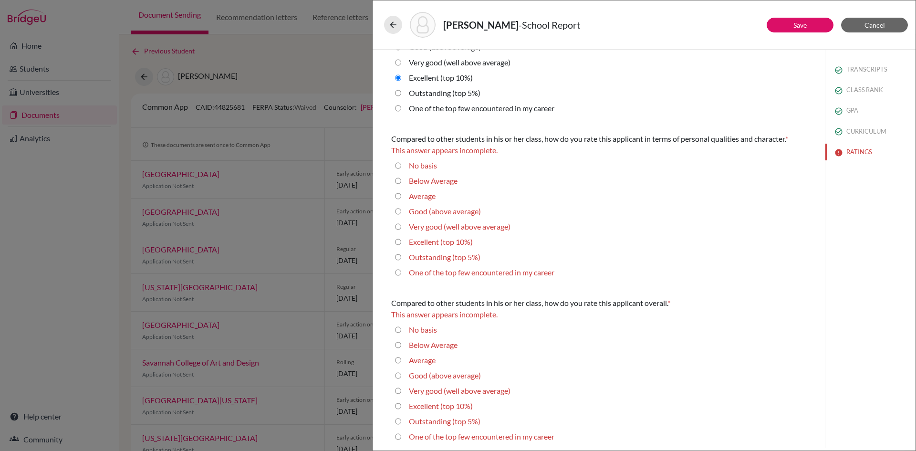
scroll to position [228, 0]
click at [399, 241] on 10\%\) "Excellent (top 10%)" at bounding box center [398, 239] width 6 height 11
radio 10\%\) "true"
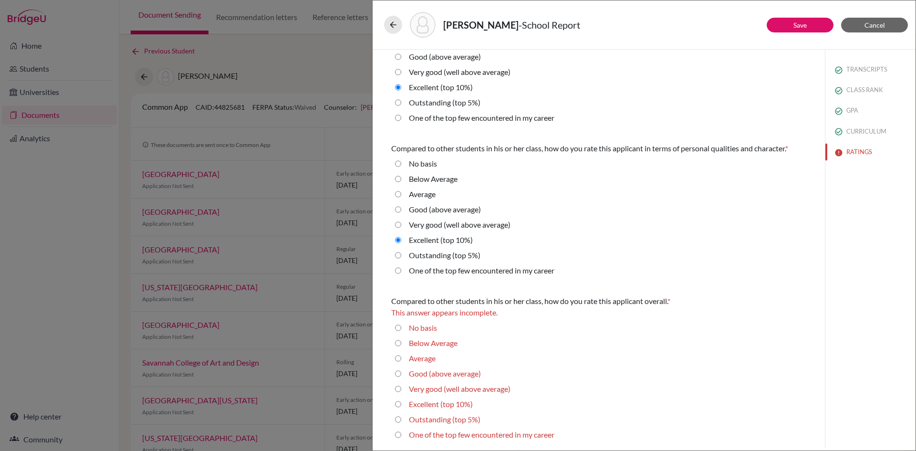
click at [397, 405] on 10\%\) "Excellent (top 10%)" at bounding box center [398, 403] width 6 height 11
radio 10\%\) "true"
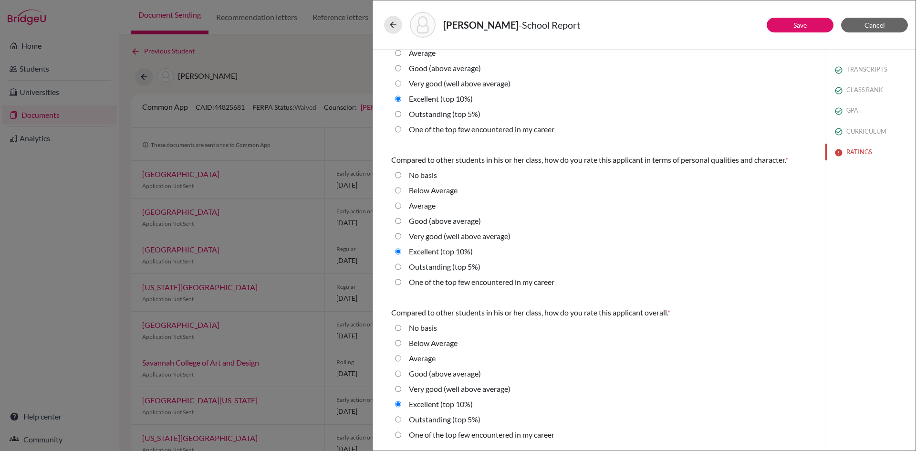
scroll to position [205, 0]
click at [802, 23] on link "Save" at bounding box center [799, 25] width 13 height 8
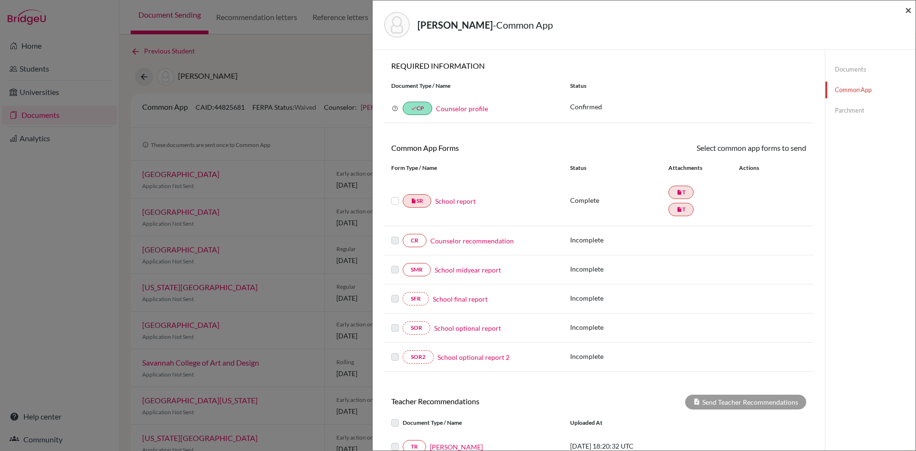
click at [908, 12] on span "×" at bounding box center [908, 10] width 7 height 14
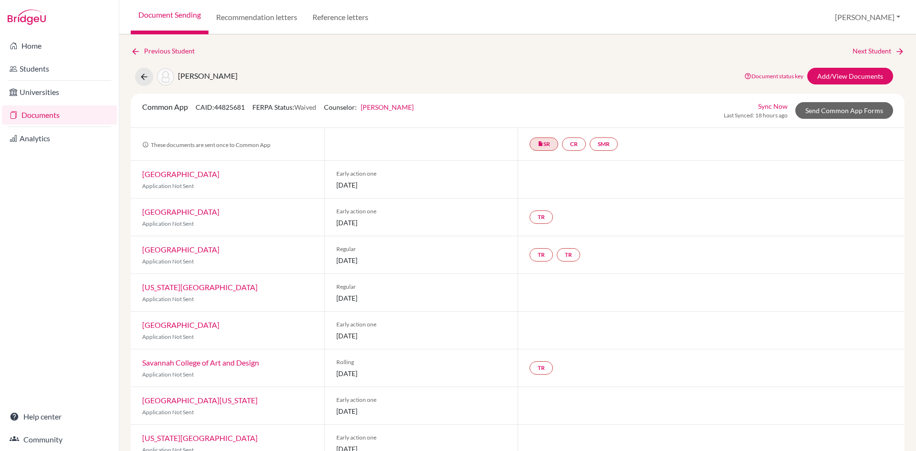
click at [34, 120] on link "Documents" at bounding box center [59, 114] width 115 height 19
click at [34, 115] on link "Documents" at bounding box center [59, 114] width 115 height 19
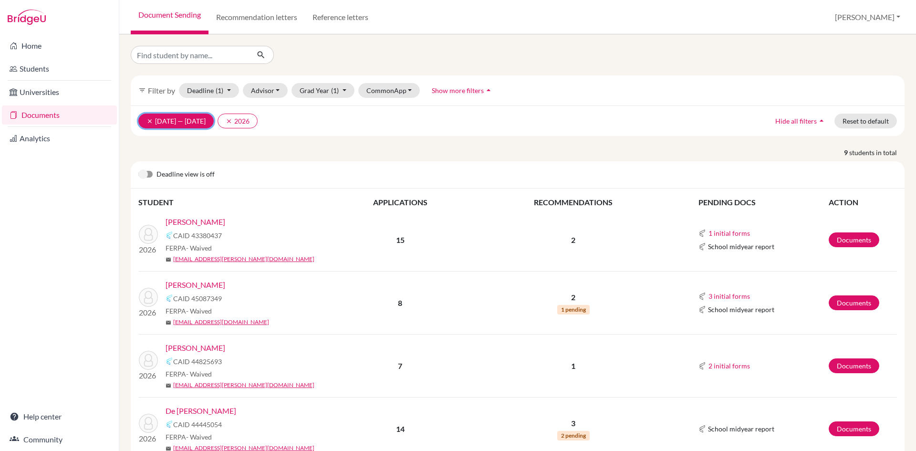
click at [148, 121] on icon "clear" at bounding box center [149, 121] width 7 height 7
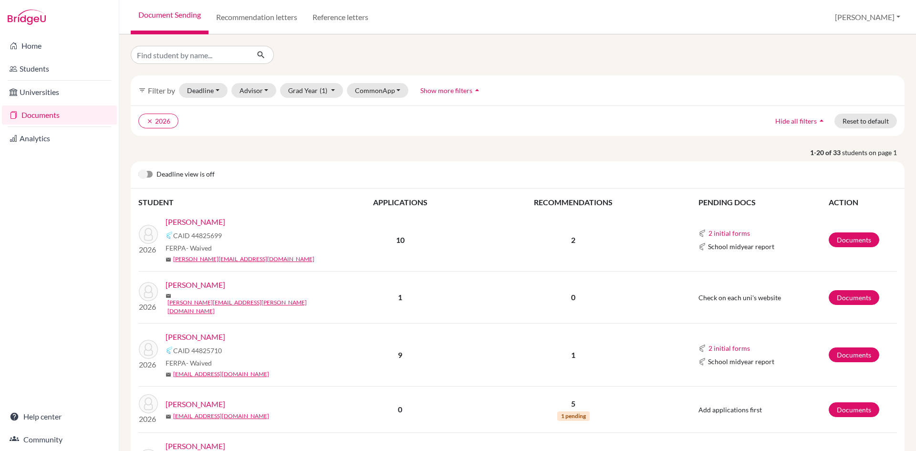
click at [222, 288] on link "[PERSON_NAME]" at bounding box center [196, 284] width 60 height 11
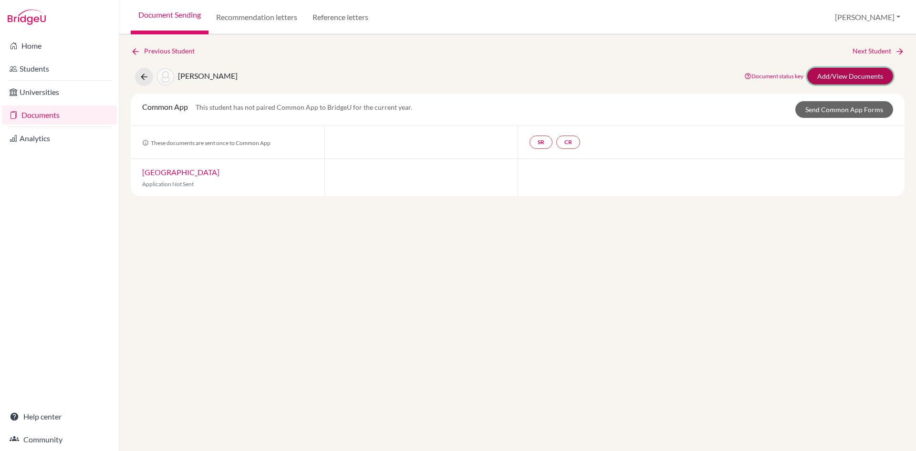
click at [838, 76] on link "Add/View Documents" at bounding box center [850, 76] width 86 height 17
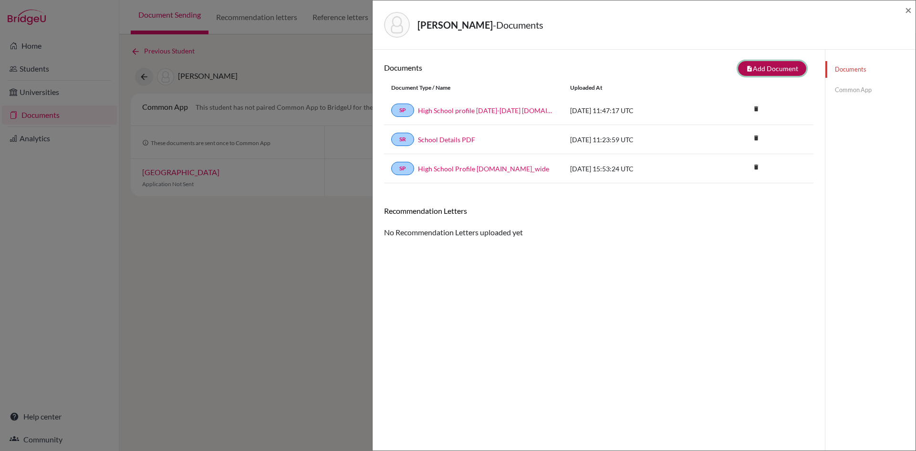
click at [767, 67] on button "note_add Add Document" at bounding box center [772, 68] width 68 height 15
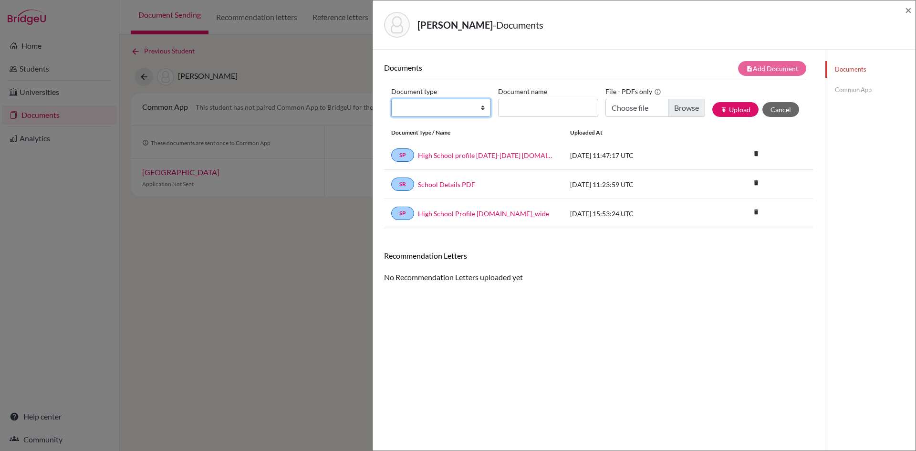
click at [479, 107] on select "Change explanation for Common App reports Counselor recommendation Internationa…" at bounding box center [441, 108] width 100 height 18
select select "2"
click at [391, 99] on select "Change explanation for Common App reports Counselor recommendation Internationa…" at bounding box center [441, 108] width 100 height 18
click at [529, 103] on input "Document name" at bounding box center [548, 108] width 100 height 18
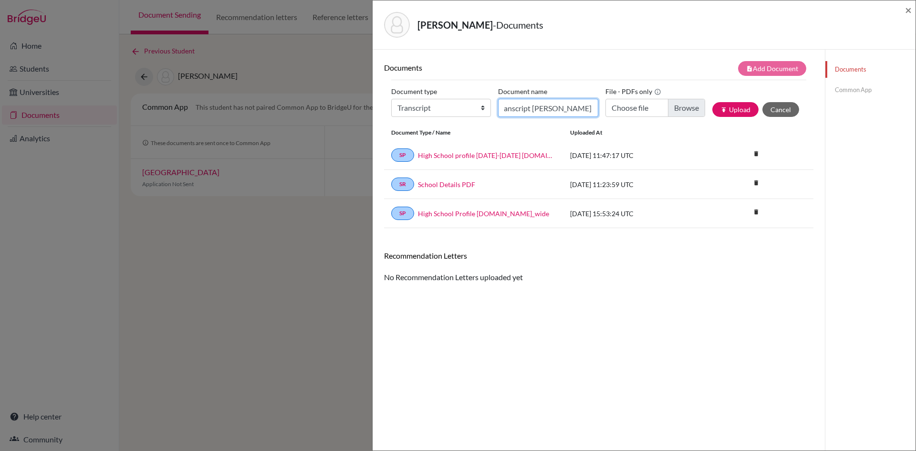
type input "G12I Transcript Aguillera-Nunes Raul"
click at [683, 105] on input "Choose file" at bounding box center [655, 108] width 100 height 18
type input "C:\fakepath\Transcript Aguillera-Nunes Raul G12I 101225.pdf"
click at [726, 111] on button "publish Upload" at bounding box center [735, 109] width 46 height 15
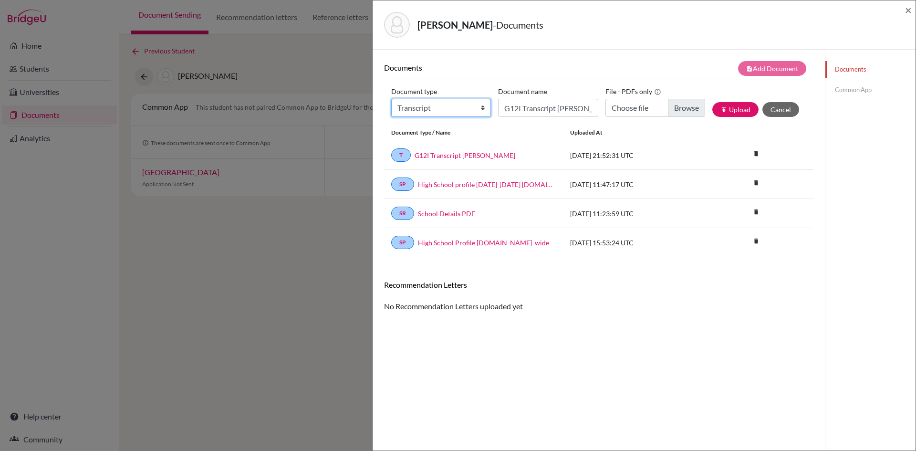
click at [476, 108] on select "Change explanation for Common App reports Counselor recommendation Internationa…" at bounding box center [441, 108] width 100 height 18
select select "2"
click at [391, 99] on select "Change explanation for Common App reports Counselor recommendation Internationa…" at bounding box center [441, 108] width 100 height 18
click at [538, 105] on input "G12I Transcript Aguillera-Nunes Raul" at bounding box center [548, 108] width 100 height 18
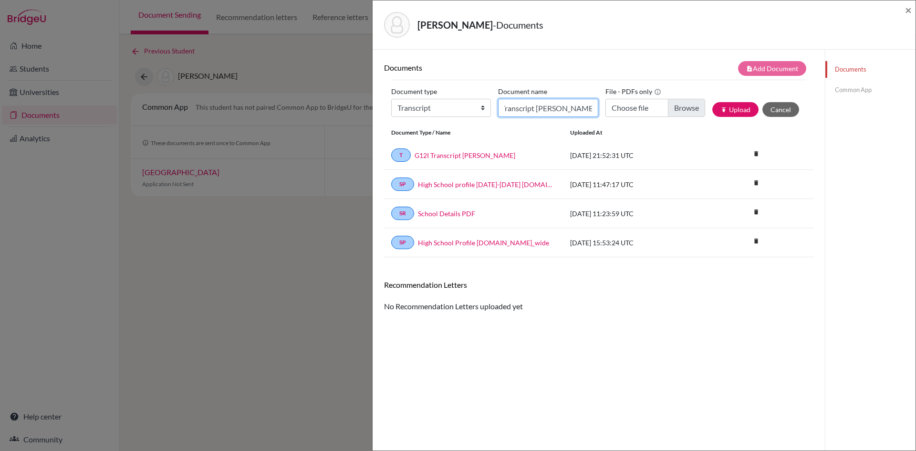
type input "Transfer Transcript Aguillera Nunes"
click at [681, 105] on input "Choose file" at bounding box center [655, 108] width 100 height 18
type input "C:\fakepath\Transfer Transcript Aguillera-Nunes Raul.pdf"
click at [738, 105] on button "publish Upload" at bounding box center [735, 109] width 46 height 15
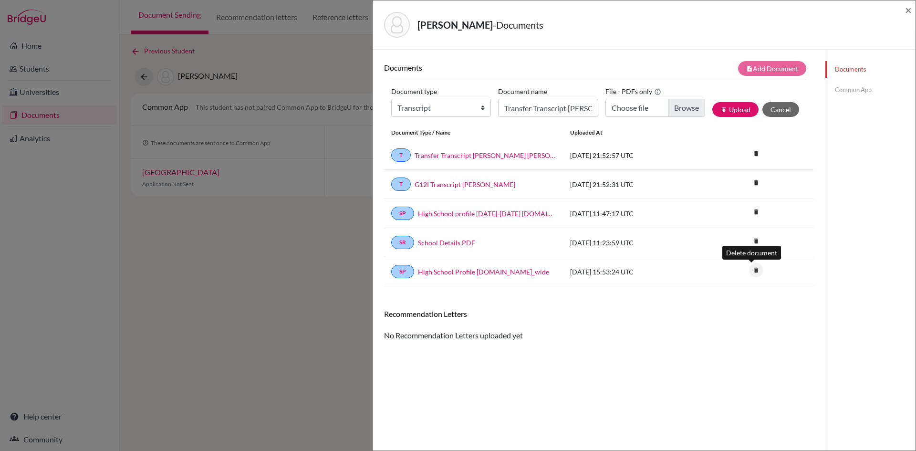
click at [751, 269] on icon "delete" at bounding box center [756, 270] width 14 height 14
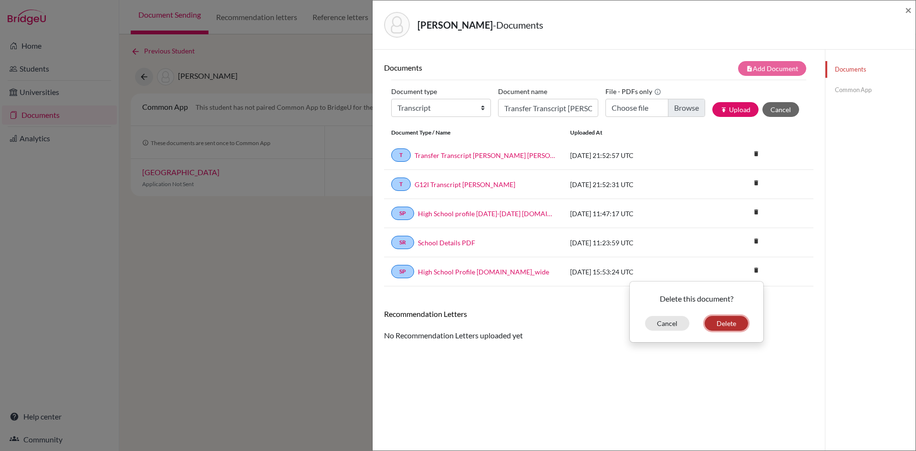
click at [731, 325] on button "Delete" at bounding box center [726, 323] width 43 height 15
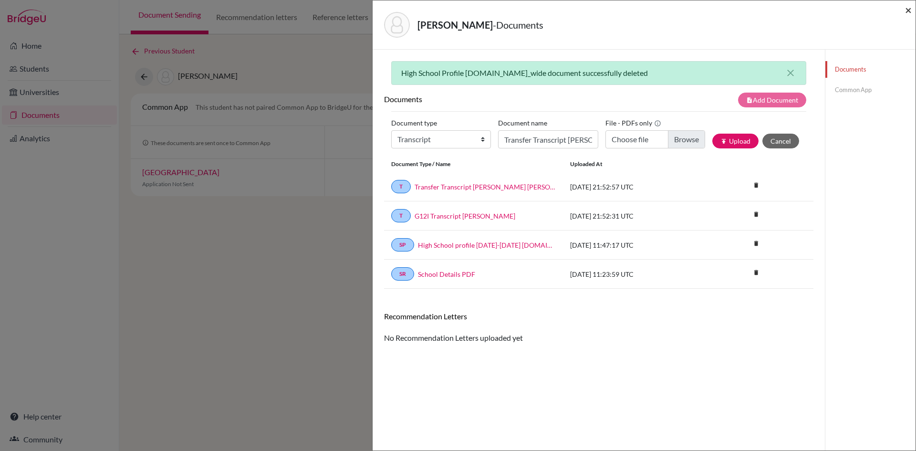
click at [908, 10] on span "×" at bounding box center [908, 10] width 7 height 14
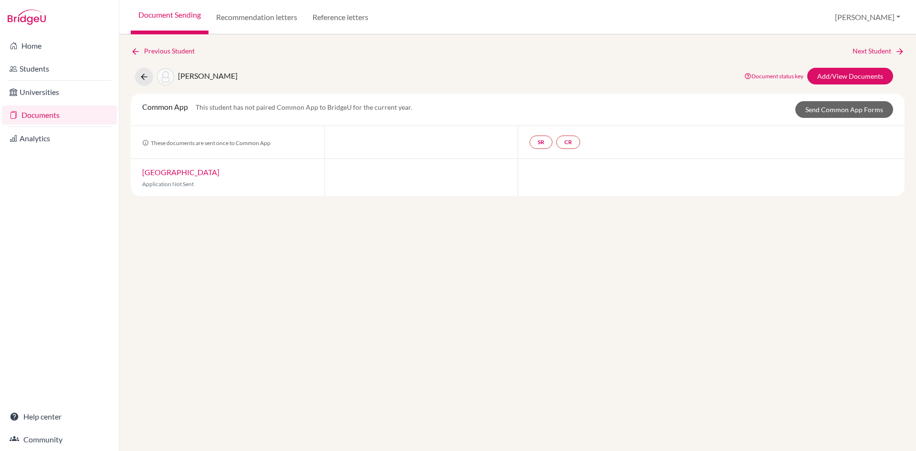
click at [622, 343] on div "Previous Student Next Student Aguillera-Nunes, Raul Document status key TR Requ…" at bounding box center [517, 242] width 797 height 417
click at [50, 111] on link "Documents" at bounding box center [59, 114] width 115 height 19
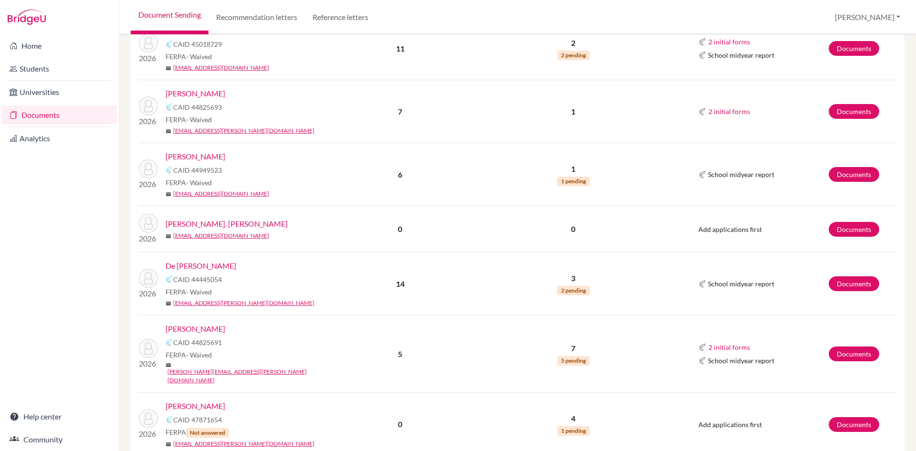
scroll to position [954, 0]
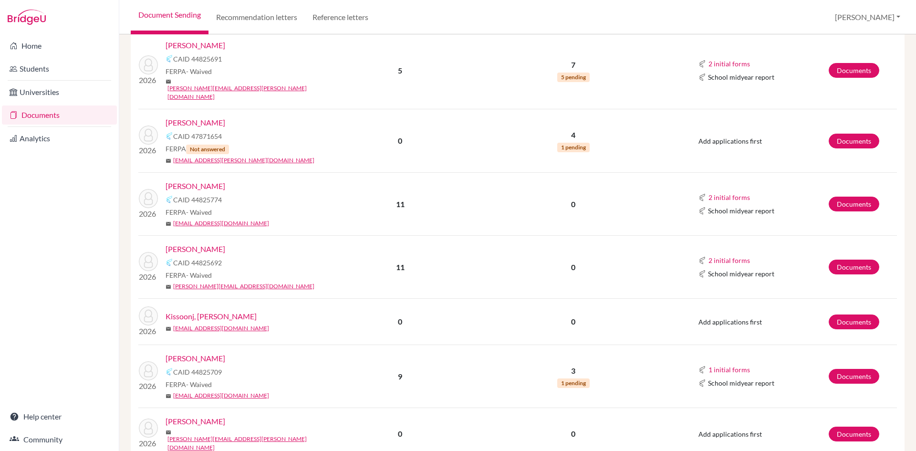
click at [216, 353] on link "[PERSON_NAME]" at bounding box center [196, 358] width 60 height 11
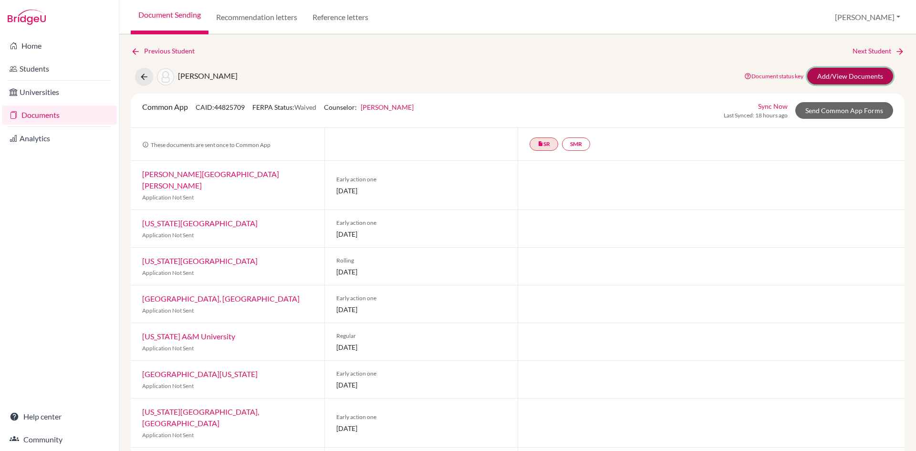
click at [827, 75] on link "Add/View Documents" at bounding box center [850, 76] width 86 height 17
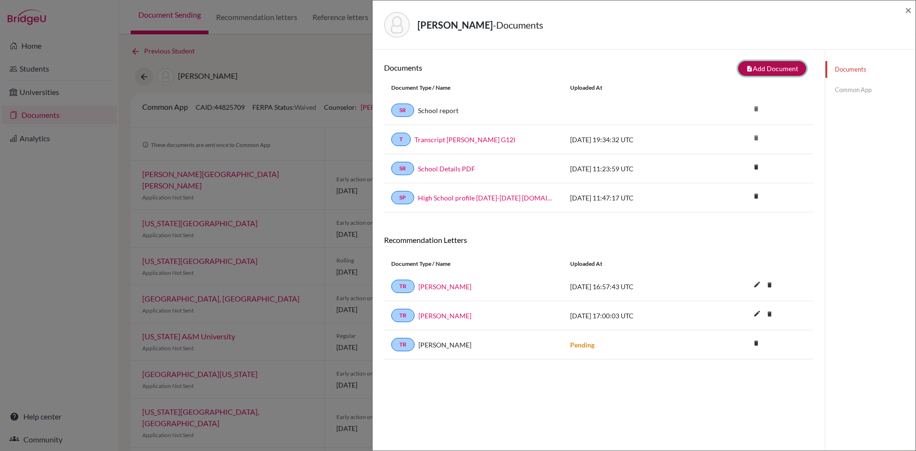
click at [790, 67] on button "note_add Add Document" at bounding box center [772, 68] width 68 height 15
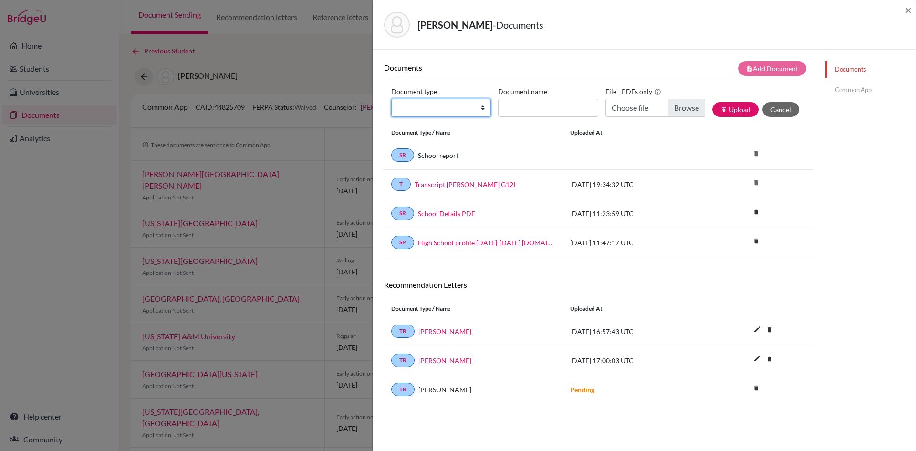
click at [477, 108] on select "Change explanation for Common App reports Counselor recommendation Internationa…" at bounding box center [441, 108] width 100 height 18
select select "4"
click at [391, 99] on select "Change explanation for Common App reports Counselor recommendation Internationa…" at bounding box center [441, 108] width 100 height 18
click at [528, 108] on input "Document name" at bounding box center [548, 108] width 100 height 18
type input "CREC Mackenzie Adam"
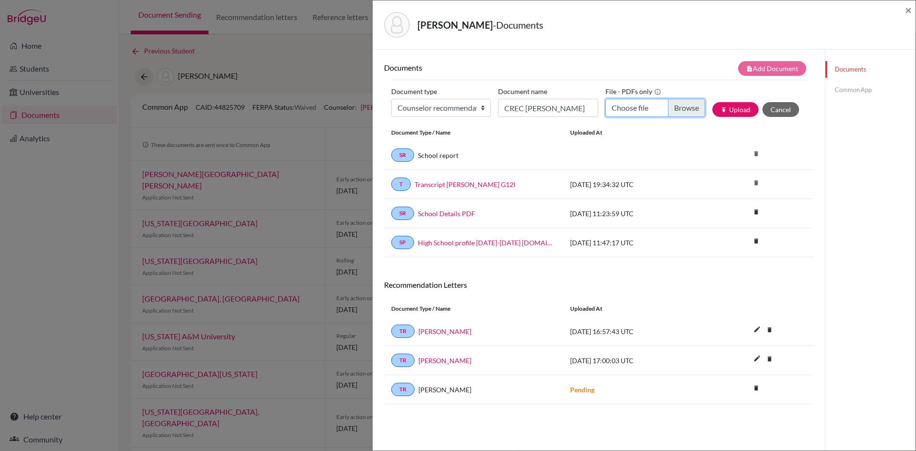
click at [677, 110] on input "Choose file" at bounding box center [655, 108] width 100 height 18
type input "C:\fakepath\CREC Mackenzie Adam.pdf"
click at [720, 107] on icon "publish" at bounding box center [723, 109] width 7 height 7
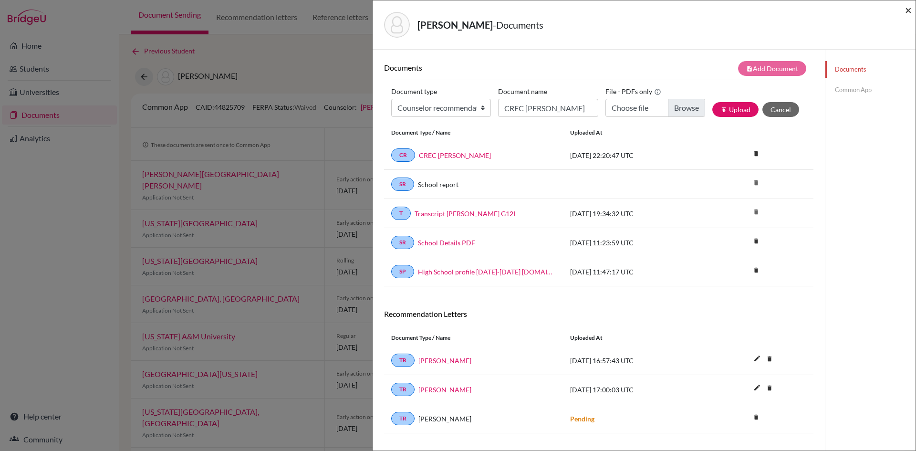
click at [908, 13] on span "×" at bounding box center [908, 10] width 7 height 14
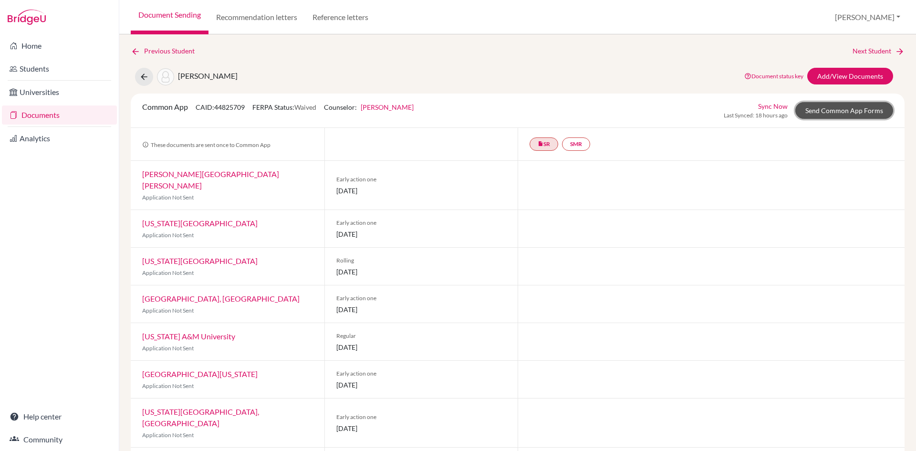
click at [824, 115] on link "Send Common App Forms" at bounding box center [844, 110] width 98 height 17
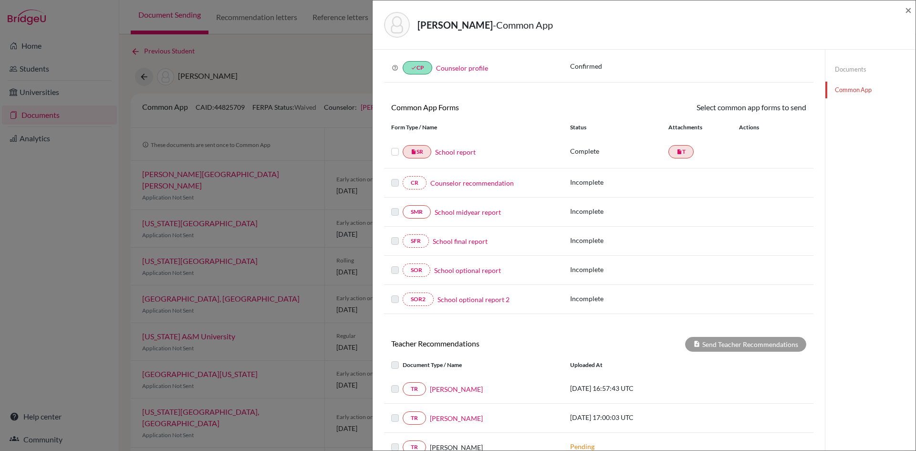
scroll to position [11, 0]
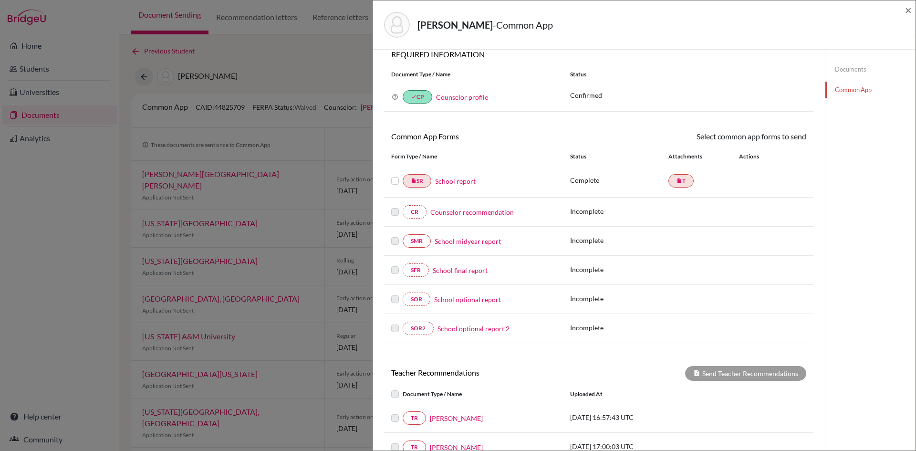
click at [464, 210] on link "Counselor recommendation" at bounding box center [471, 212] width 83 height 10
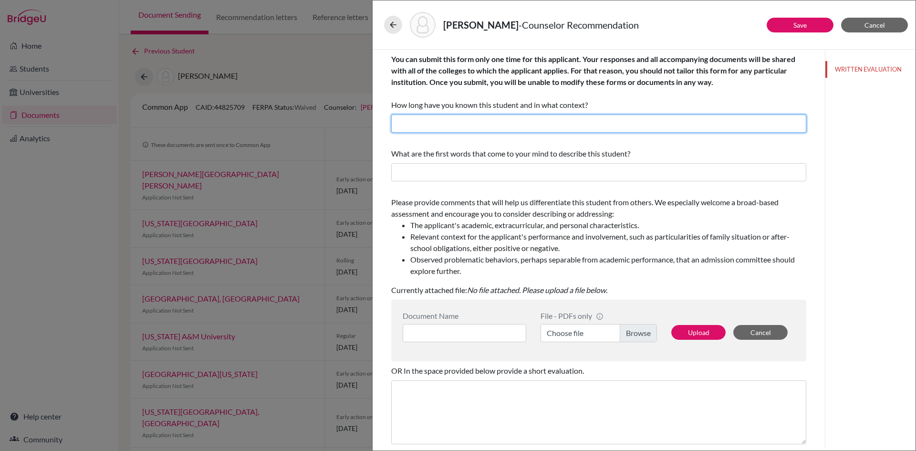
click at [455, 118] on input "text" at bounding box center [598, 124] width 415 height 18
type input "Over nine years as a student of ISPS."
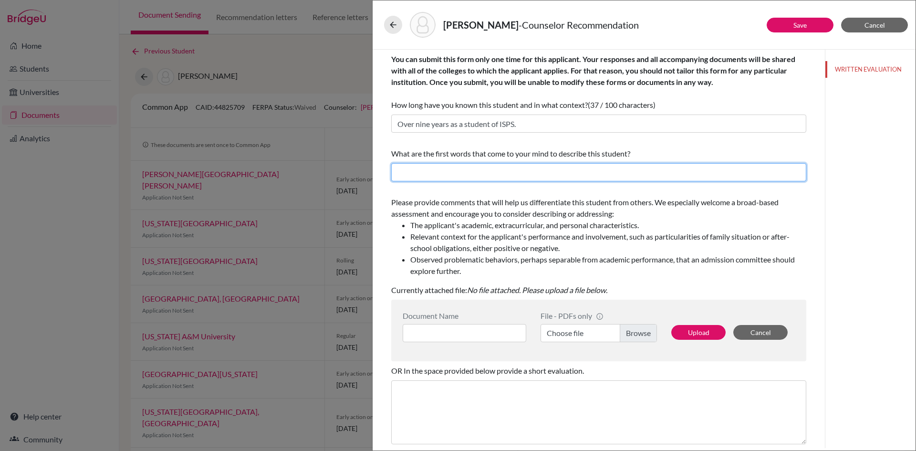
click at [497, 173] on input "text" at bounding box center [598, 172] width 415 height 18
type input "blossoming academically, engaged and risk-taker"
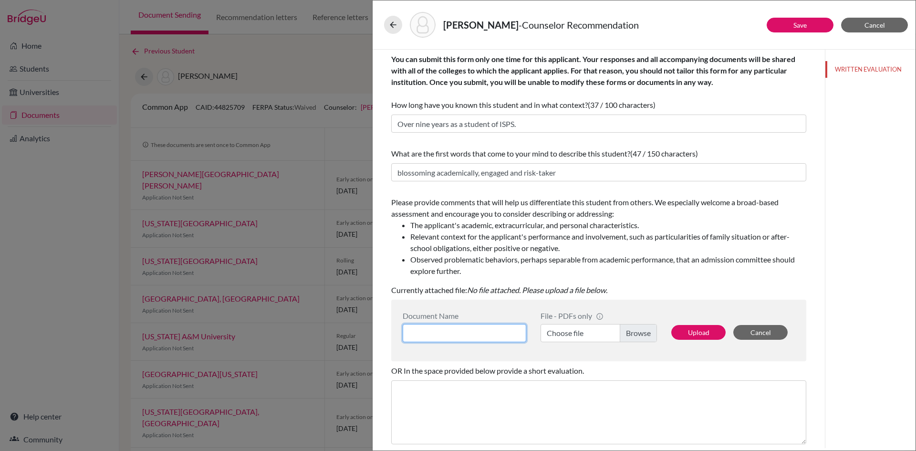
click at [485, 328] on input at bounding box center [465, 333] width 124 height 18
type input "CREC Mackenzie Adam"
click at [640, 333] on label "Choose file" at bounding box center [599, 333] width 116 height 18
click at [640, 333] on input "Choose file" at bounding box center [599, 333] width 116 height 18
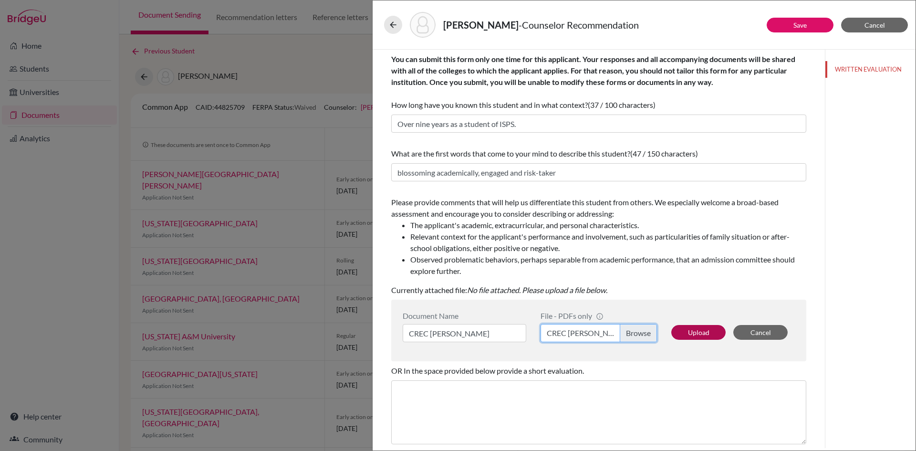
scroll to position [80, 0]
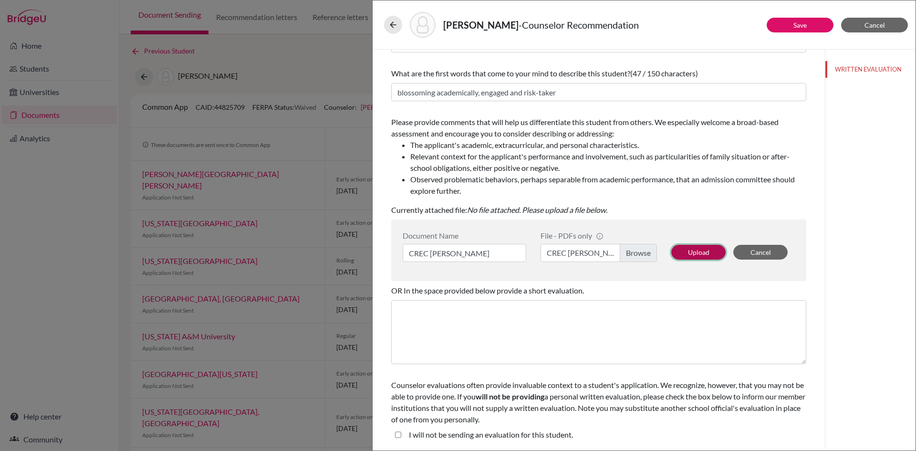
click at [682, 252] on button "Upload" at bounding box center [698, 252] width 54 height 15
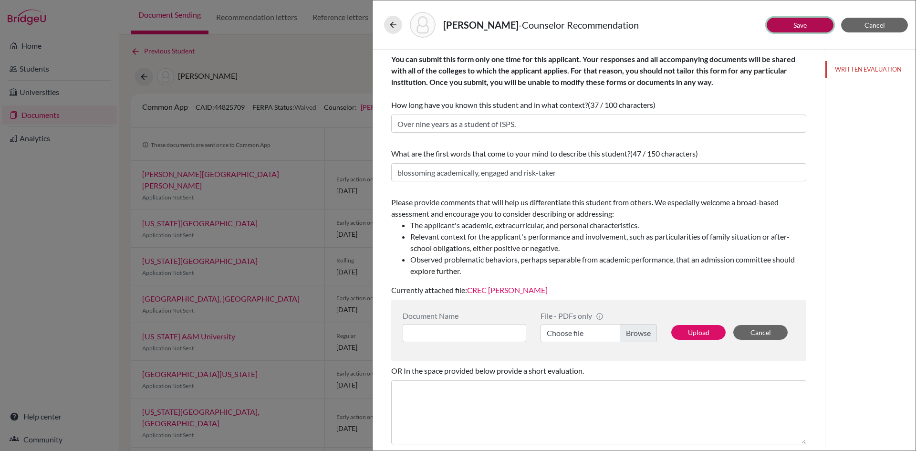
click at [786, 24] on button "Save" at bounding box center [800, 25] width 67 height 15
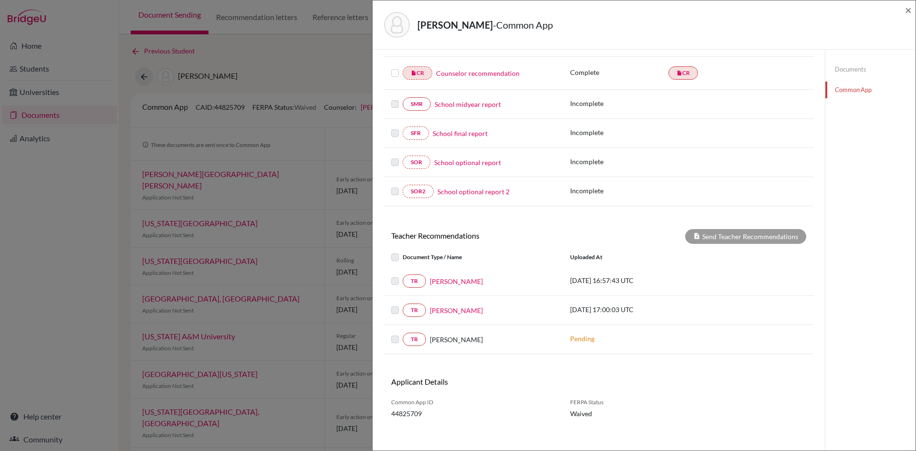
scroll to position [158, 0]
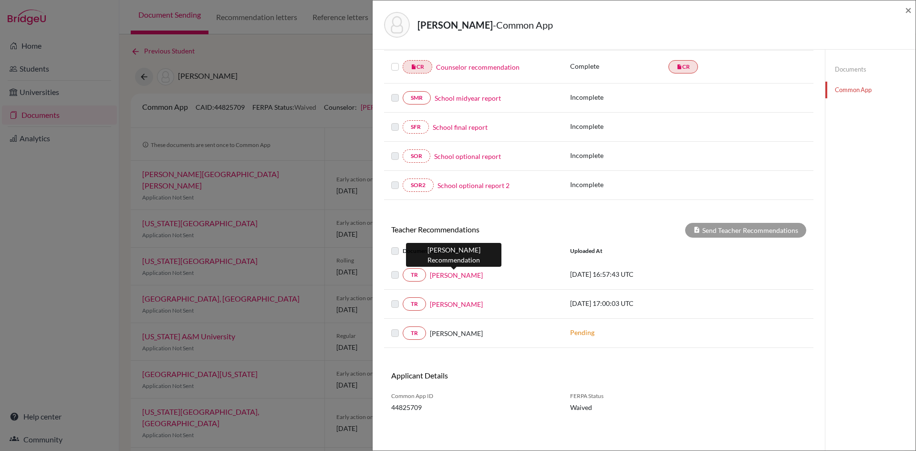
click at [460, 274] on link "Danette Paynter" at bounding box center [456, 275] width 53 height 10
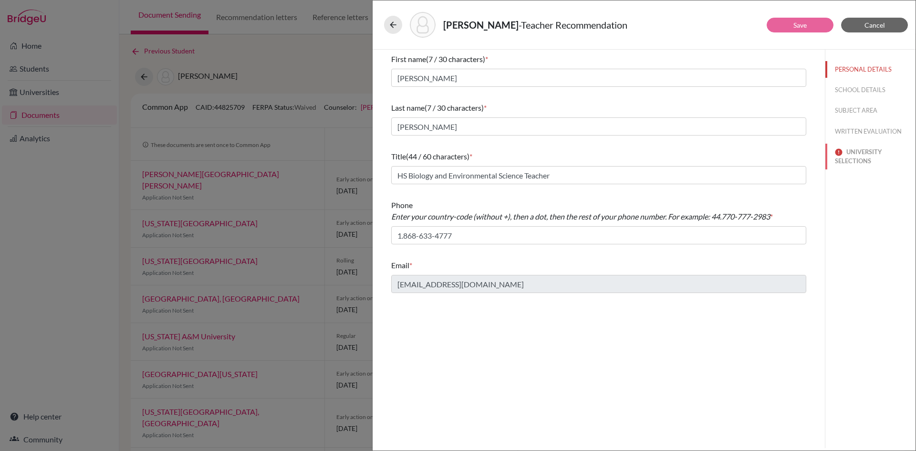
click at [858, 157] on button "UNIVERSITY SELECTIONS" at bounding box center [870, 157] width 90 height 26
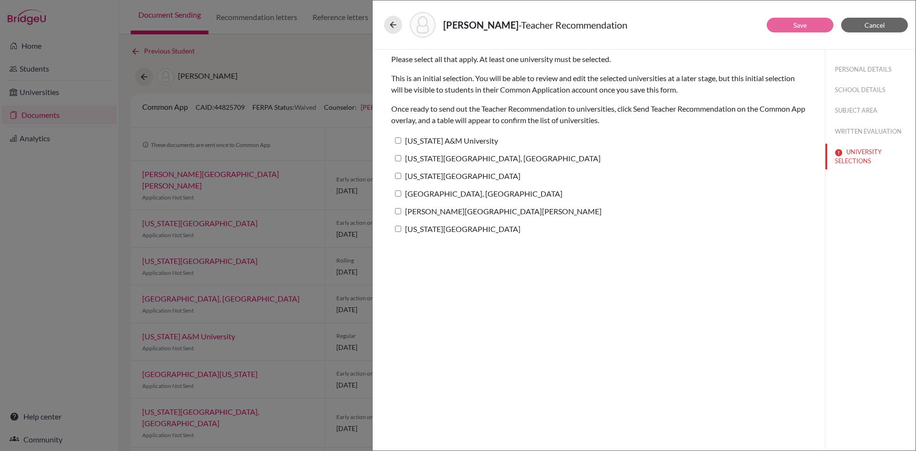
click at [399, 158] on input "[US_STATE][GEOGRAPHIC_DATA], [GEOGRAPHIC_DATA]" at bounding box center [398, 158] width 6 height 6
checkbox input "true"
click at [786, 21] on button "Save" at bounding box center [800, 25] width 67 height 15
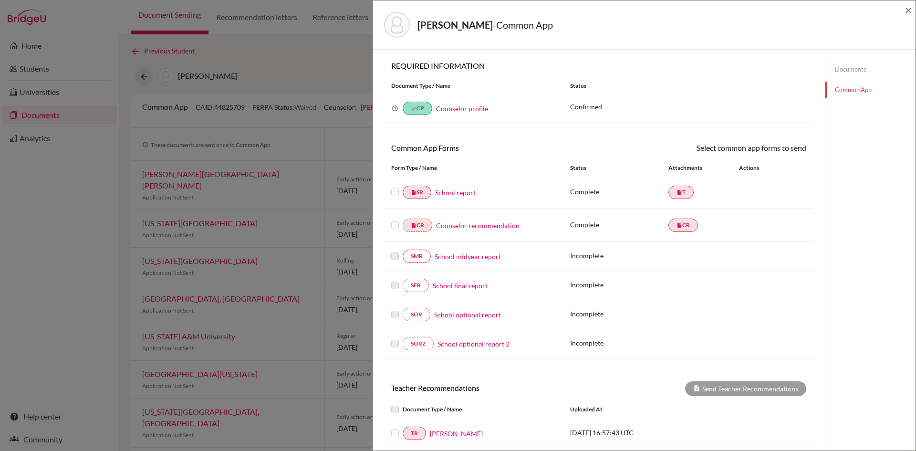
click at [393, 187] on label at bounding box center [395, 187] width 8 height 0
click at [0, 0] on input "checkbox" at bounding box center [0, 0] width 0 height 0
click at [395, 220] on label at bounding box center [395, 220] width 8 height 0
click at [0, 0] on input "checkbox" at bounding box center [0, 0] width 0 height 0
click at [791, 152] on link "Send" at bounding box center [787, 149] width 40 height 15
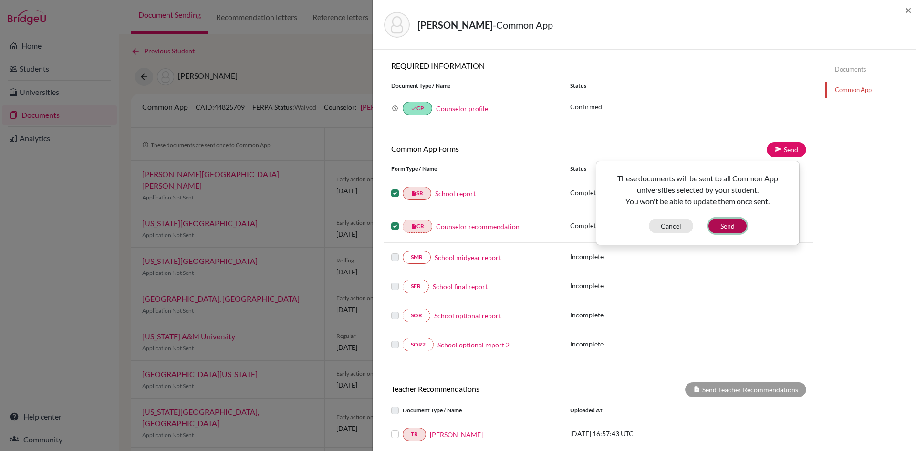
click at [738, 225] on button "Send" at bounding box center [728, 226] width 38 height 15
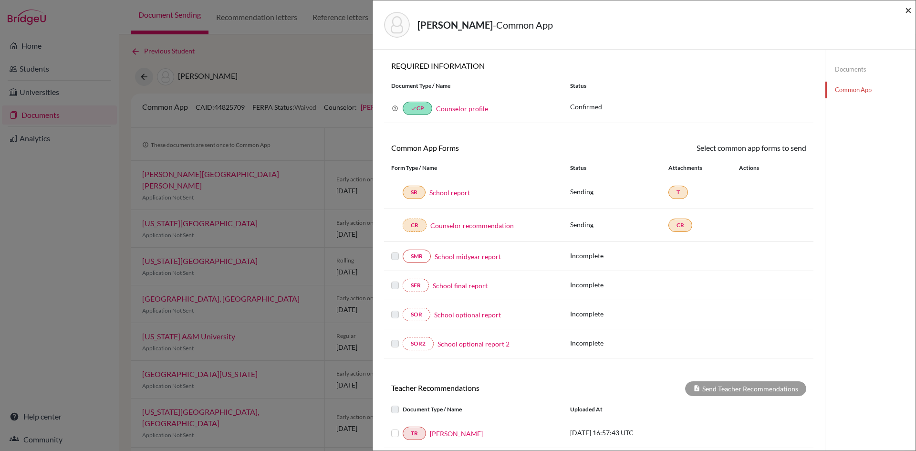
click at [909, 10] on span "×" at bounding box center [908, 10] width 7 height 14
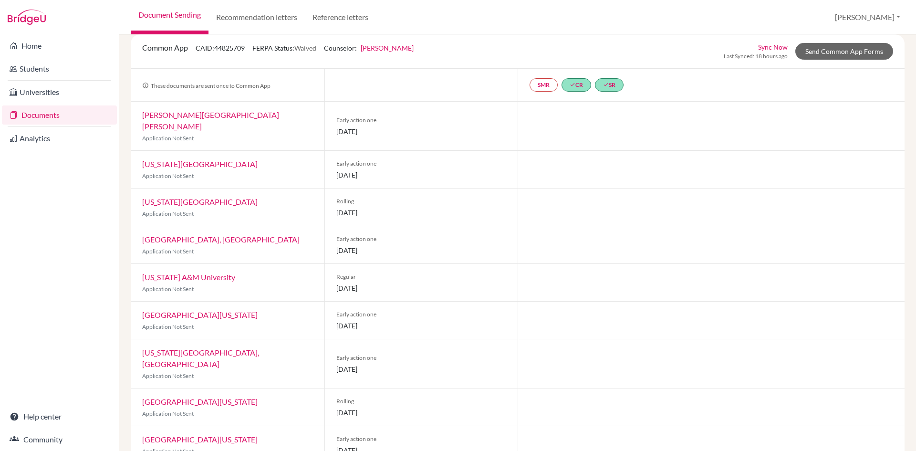
scroll to position [60, 0]
click at [821, 50] on link "Send Common App Forms" at bounding box center [844, 50] width 98 height 17
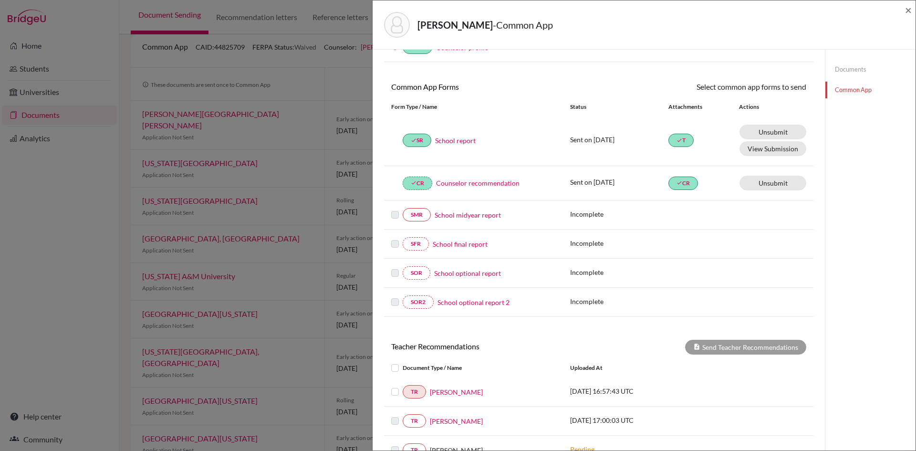
scroll to position [178, 0]
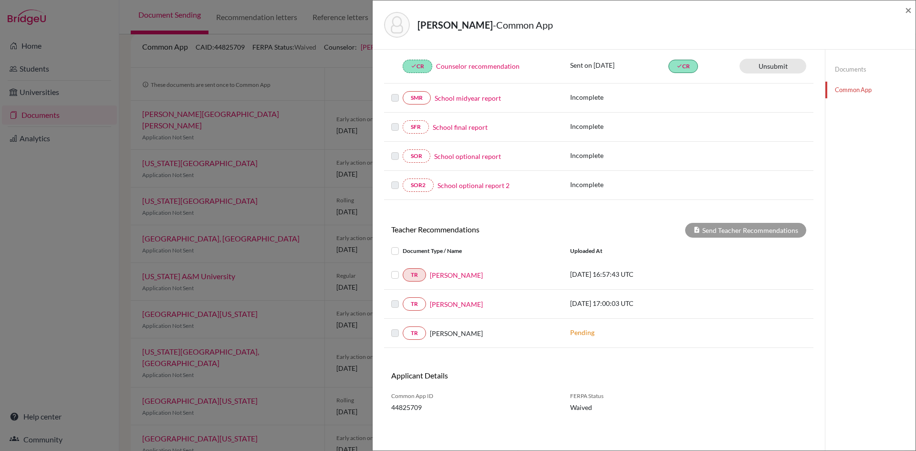
click at [403, 269] on label at bounding box center [403, 269] width 0 height 0
click at [0, 0] on input "checkbox" at bounding box center [0, 0] width 0 height 0
click at [775, 229] on button "Send Teacher Recommendations" at bounding box center [745, 230] width 121 height 15
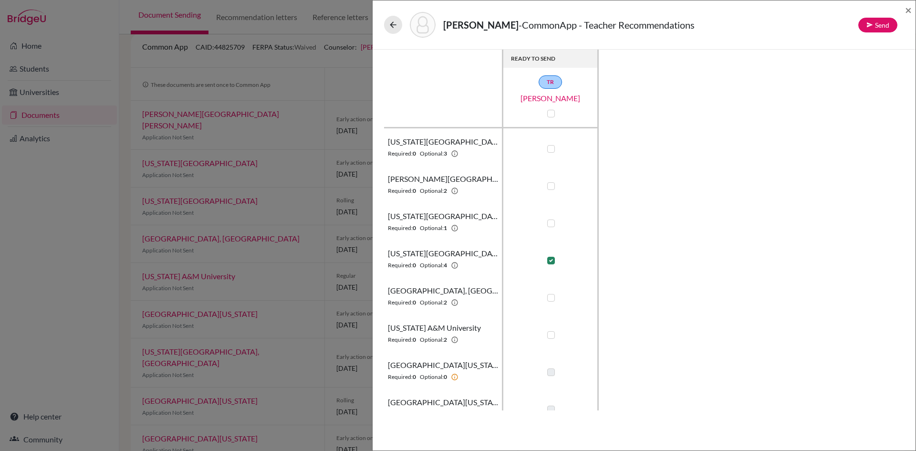
click at [552, 148] on label at bounding box center [551, 149] width 8 height 8
click at [552, 148] on input "checkbox" at bounding box center [549, 148] width 8 height 10
checkbox input "true"
click at [553, 184] on label at bounding box center [551, 186] width 8 height 8
click at [553, 184] on input "checkbox" at bounding box center [549, 185] width 8 height 10
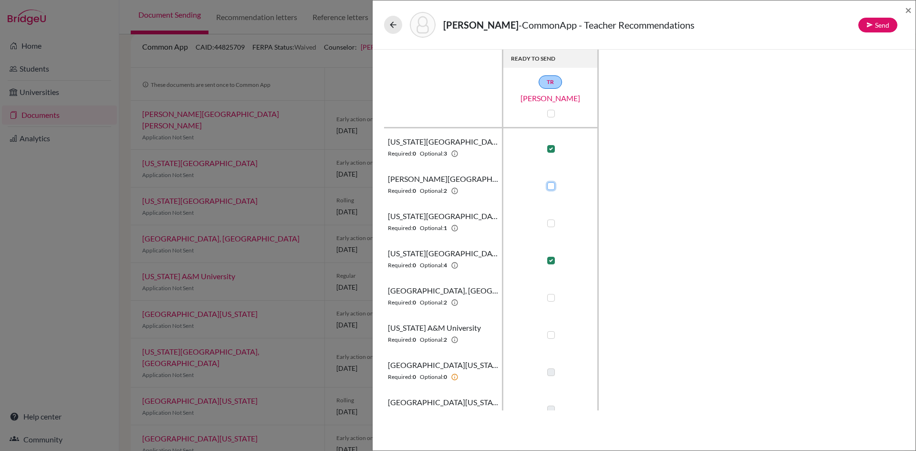
checkbox input "true"
click at [551, 223] on label at bounding box center [551, 223] width 8 height 8
click at [551, 223] on input "checkbox" at bounding box center [549, 223] width 8 height 10
checkbox input "true"
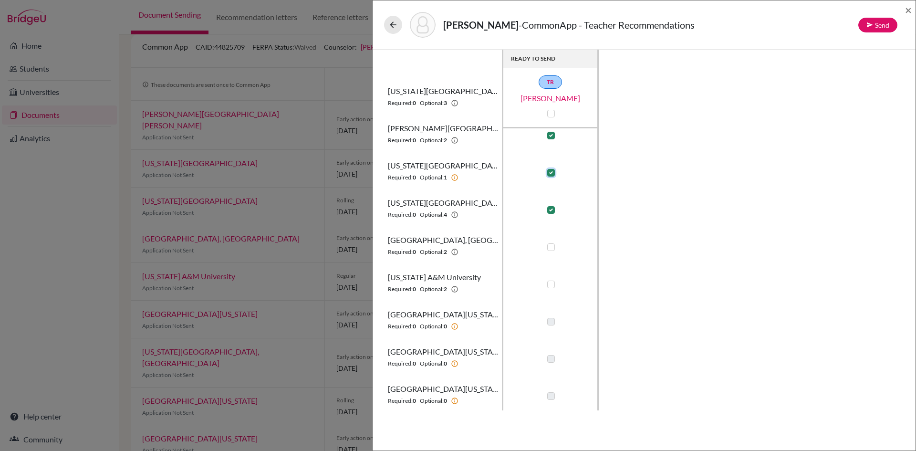
scroll to position [53, 0]
click at [553, 246] on label at bounding box center [551, 245] width 8 height 8
click at [553, 246] on input "checkbox" at bounding box center [549, 244] width 8 height 10
checkbox input "true"
click at [551, 283] on label at bounding box center [551, 282] width 8 height 8
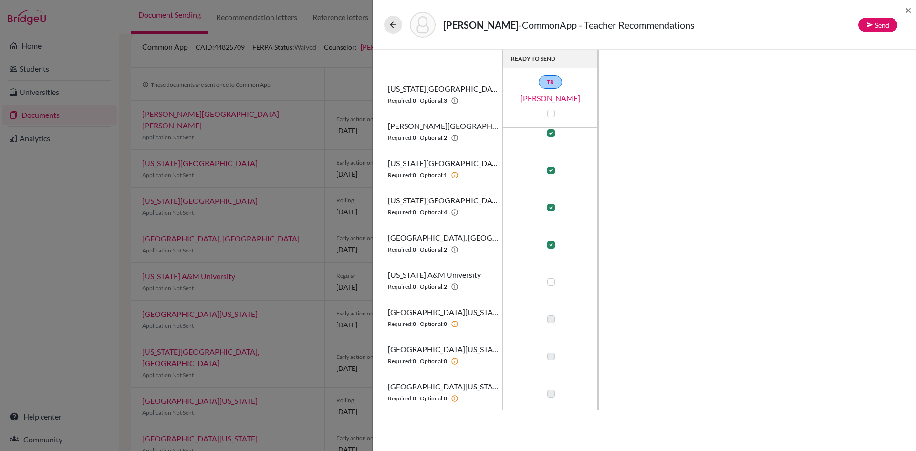
click at [551, 283] on input "checkbox" at bounding box center [549, 281] width 8 height 10
checkbox input "true"
click at [550, 170] on label at bounding box center [551, 171] width 8 height 8
click at [550, 170] on input "checkbox" at bounding box center [549, 170] width 8 height 10
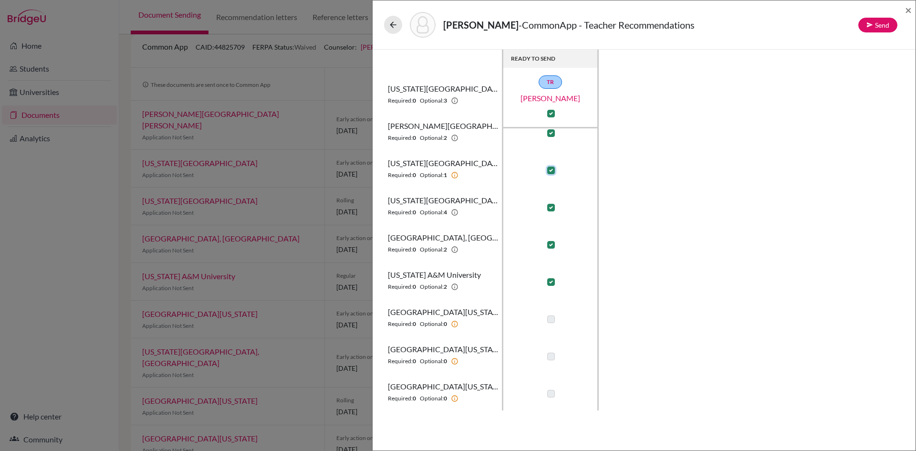
checkbox input "false"
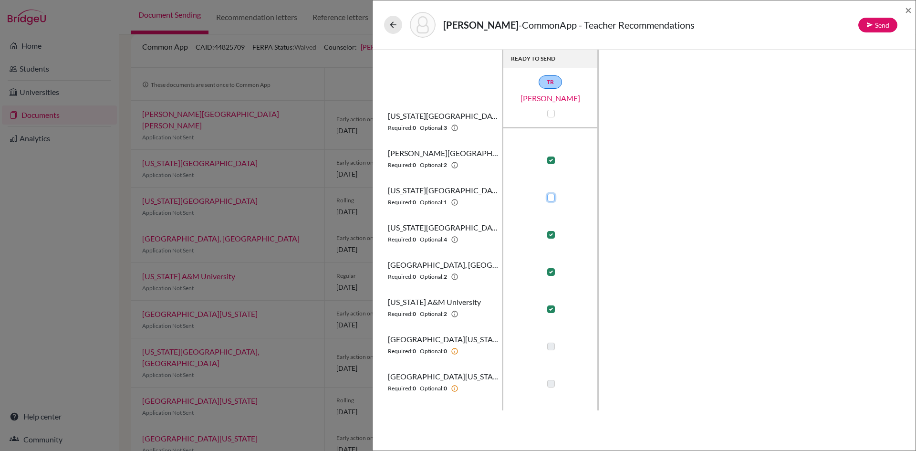
scroll to position [0, 0]
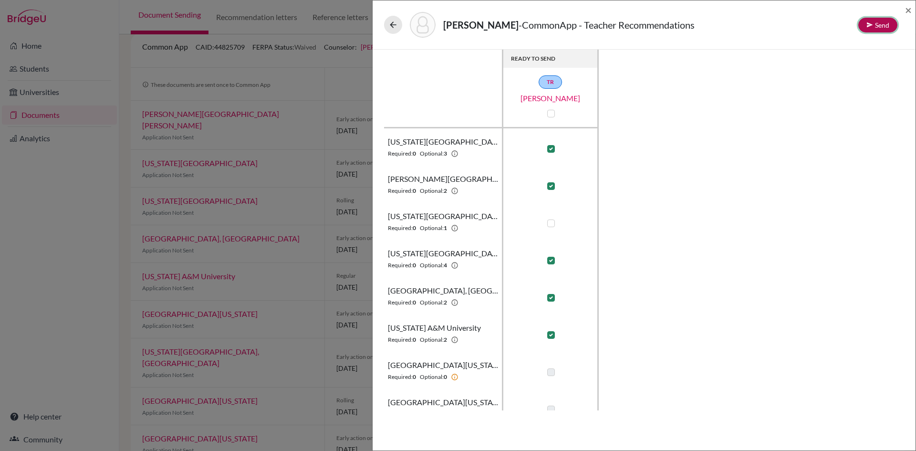
click at [881, 25] on button "Send" at bounding box center [877, 25] width 39 height 15
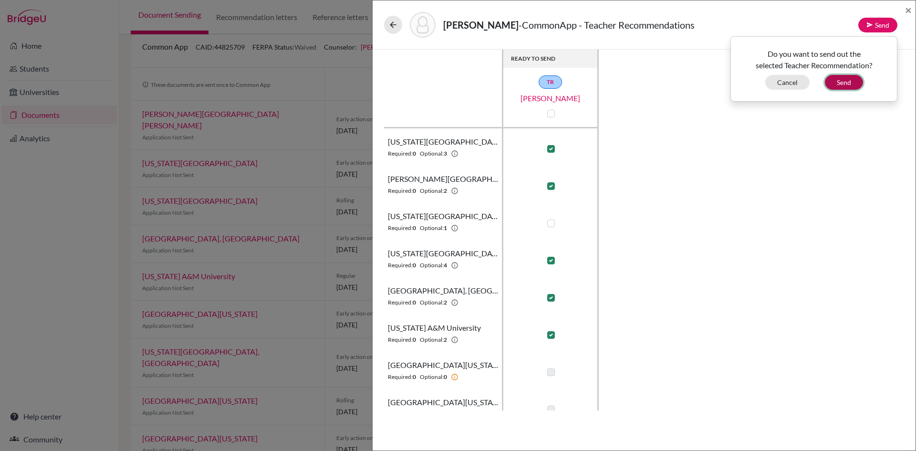
click at [850, 80] on button "Send" at bounding box center [844, 82] width 38 height 15
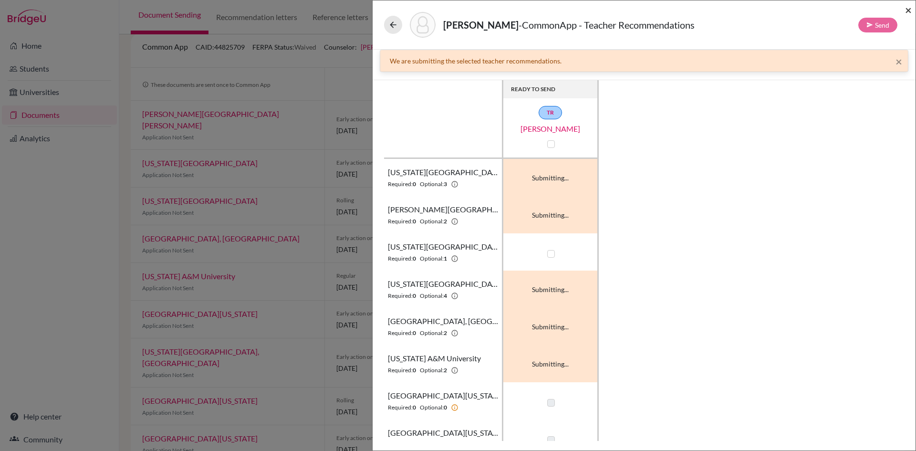
click at [911, 8] on span "×" at bounding box center [908, 10] width 7 height 14
